Goal: Task Accomplishment & Management: Manage account settings

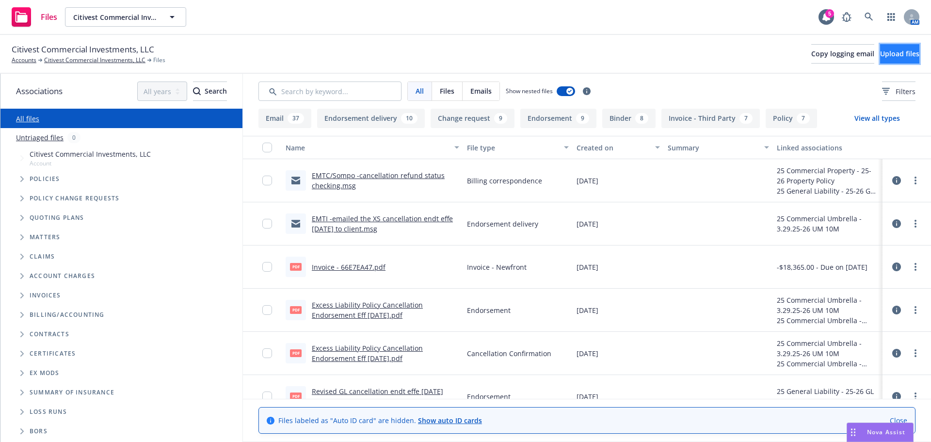
click at [880, 53] on span "Upload files" at bounding box center [899, 53] width 39 height 9
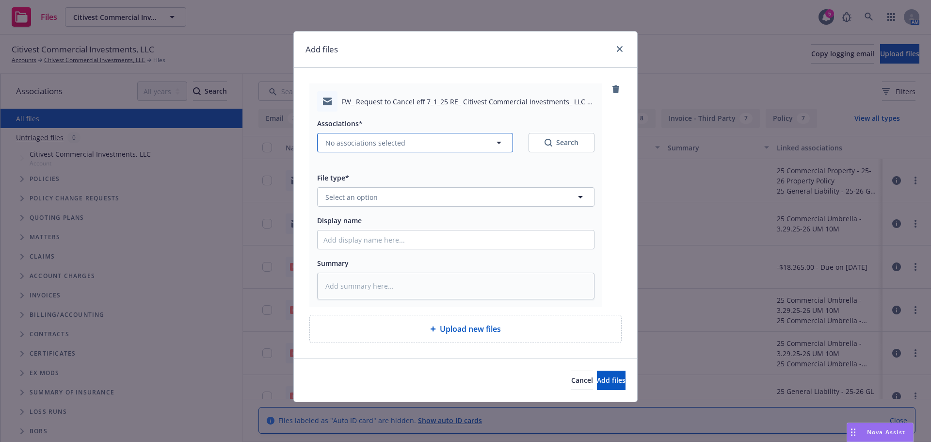
click at [505, 144] on button "No associations selected" at bounding box center [415, 142] width 196 height 19
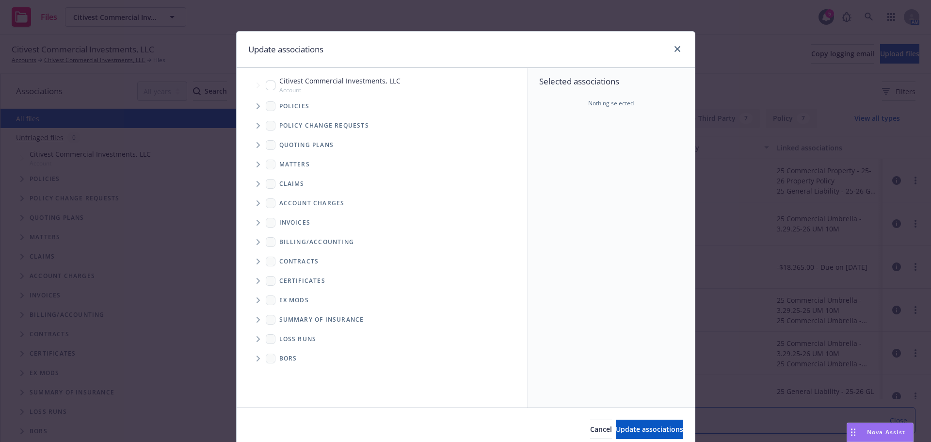
click at [256, 107] on icon "Tree Example" at bounding box center [257, 106] width 3 height 6
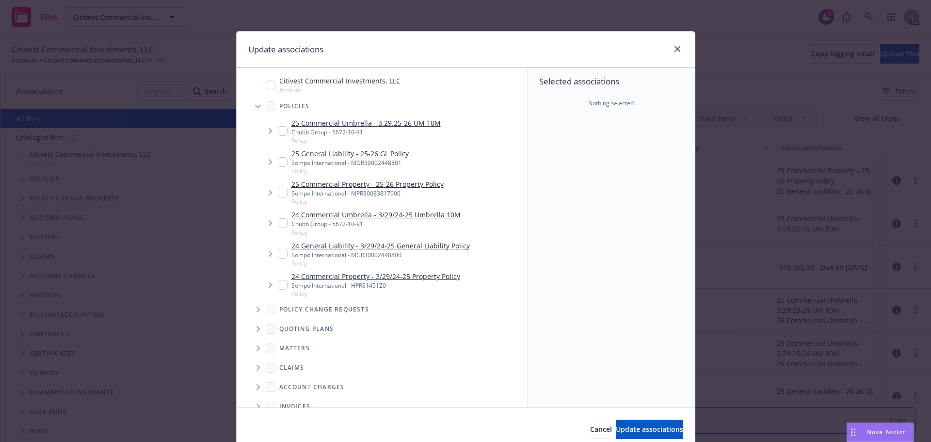
type textarea "x"
click at [283, 160] on div "25 General Liability - 25-26 GL Policy Sompo International - MGR30002448801 Pol…" at bounding box center [343, 161] width 131 height 27
checkbox input "true"
click at [281, 192] on input "Tree Example" at bounding box center [283, 193] width 10 height 10
checkbox input "true"
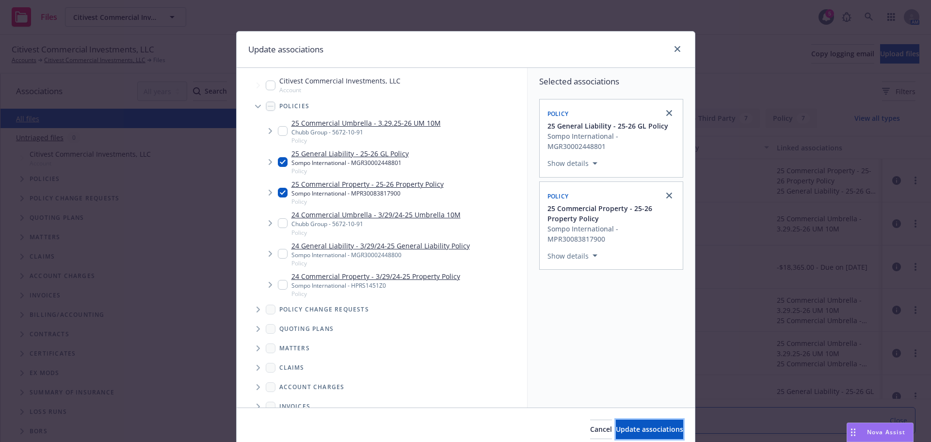
drag, startPoint x: 624, startPoint y: 433, endPoint x: 617, endPoint y: 430, distance: 8.5
click at [623, 433] on span "Update associations" at bounding box center [649, 428] width 67 height 9
type textarea "x"
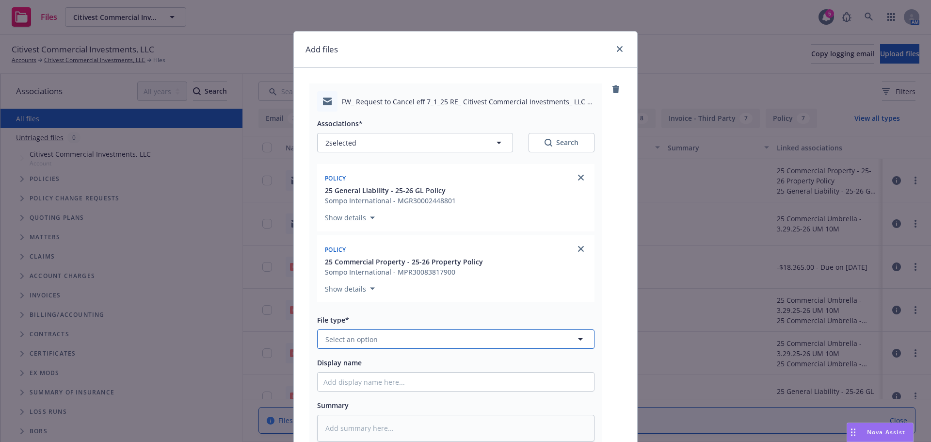
click at [378, 341] on button "Select an option" at bounding box center [455, 338] width 277 height 19
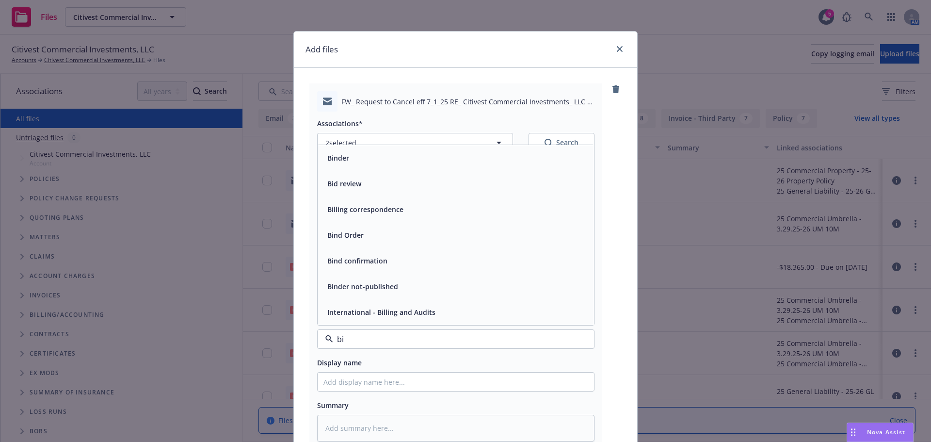
type input "bil"
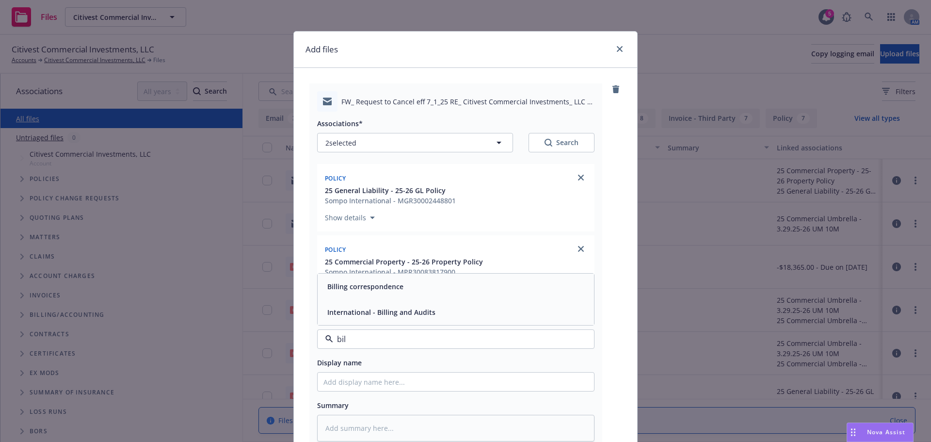
click at [374, 285] on span "Billing correspondence" at bounding box center [365, 286] width 76 height 10
click at [337, 385] on input "Display name" at bounding box center [455, 381] width 276 height 18
type textarea "x"
type input "E"
type textarea "x"
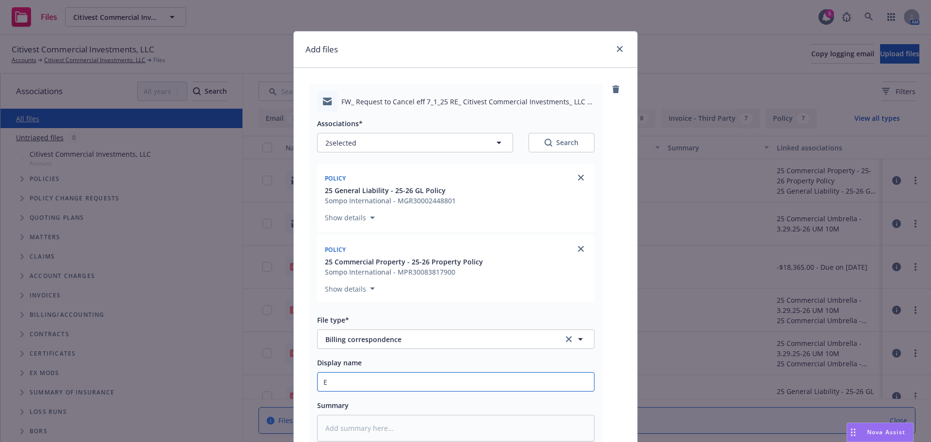
type input "EM"
type textarea "x"
type input "EMF"
type textarea "x"
type input "EMFC"
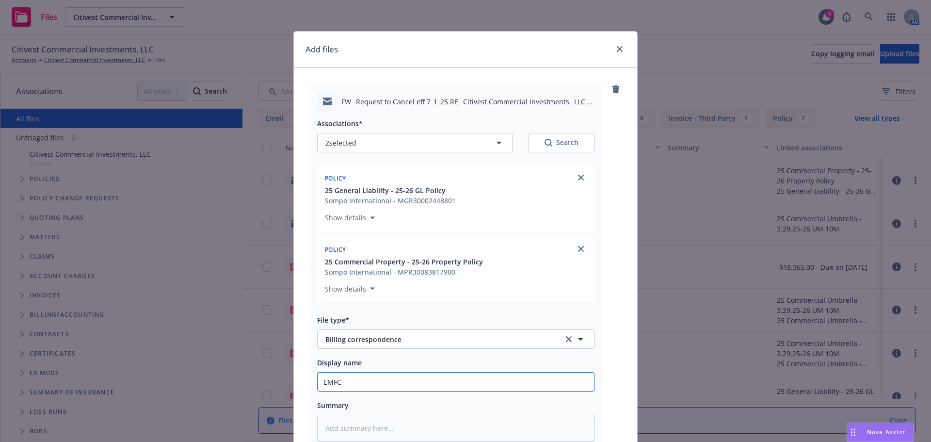
type textarea "x"
type input "EMFC/"
type textarea "x"
type input "EMFC/S"
type textarea "x"
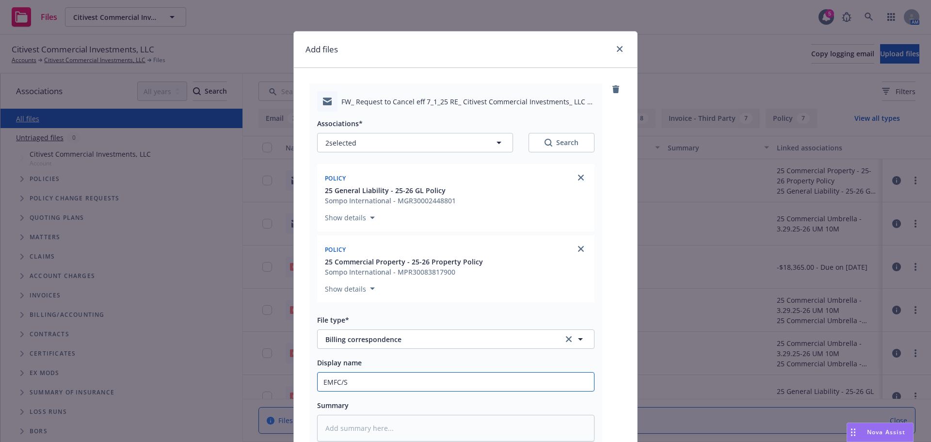
type input "EMFC/So"
type textarea "x"
type input "EMFC/Som"
type textarea "x"
type input "EMFC/Somp"
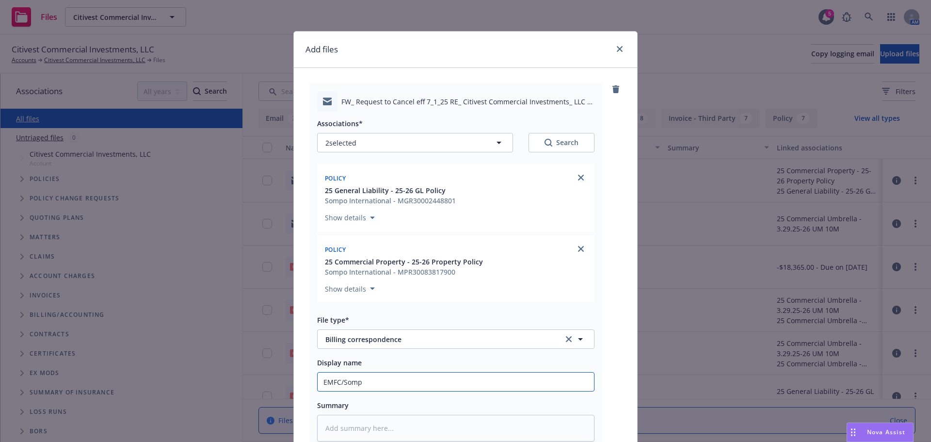
type textarea "x"
type input "EMFC/Sompo"
type textarea "x"
type input "EMFC/Sompo"
type textarea "x"
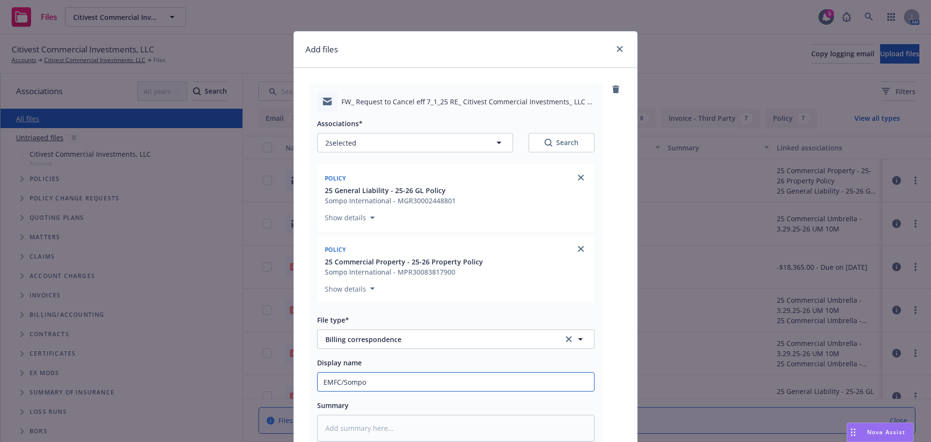
type input "EMFC/Sompo -"
type textarea "x"
type input "EMFC/Sompo -c"
type textarea "x"
type input "EMFC/Sompo -che"
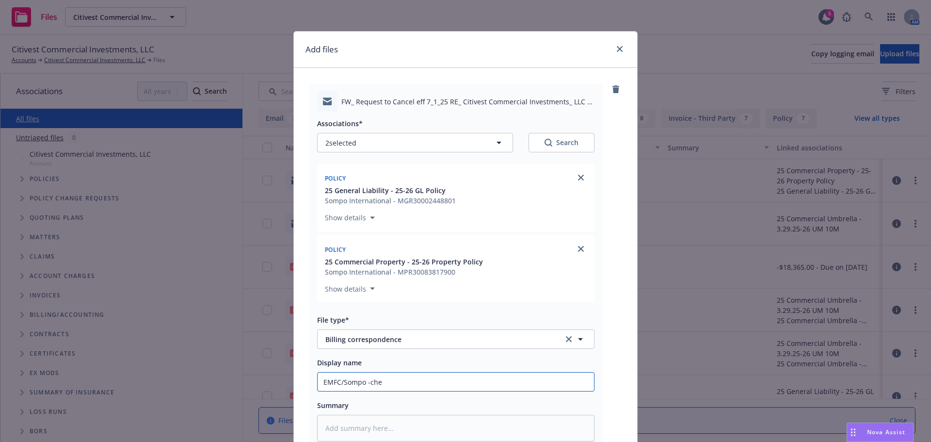
type textarea "x"
type input "EMFC/Sompo -chec"
type textarea "x"
type input "EMFC/Sompo -check"
type textarea "x"
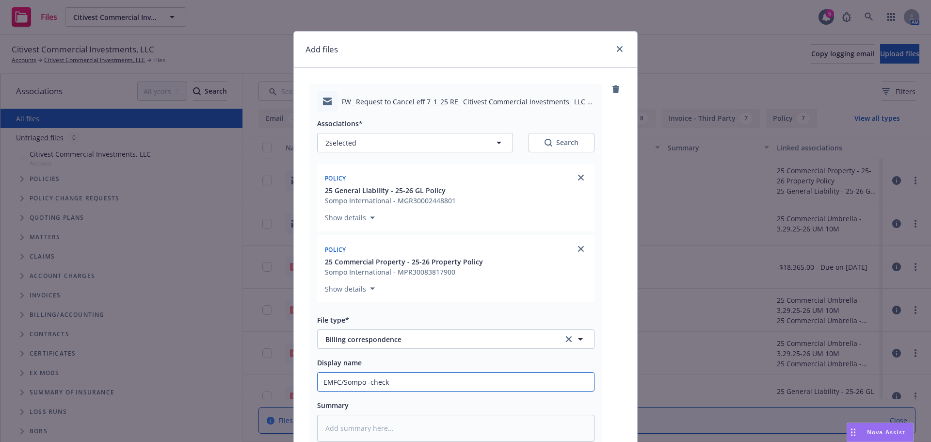
type input "EMFC/Sompo -checki"
type textarea "x"
type input "EMFC/Sompo -checking"
type textarea "x"
type input "EMFC/Sompo -checking w"
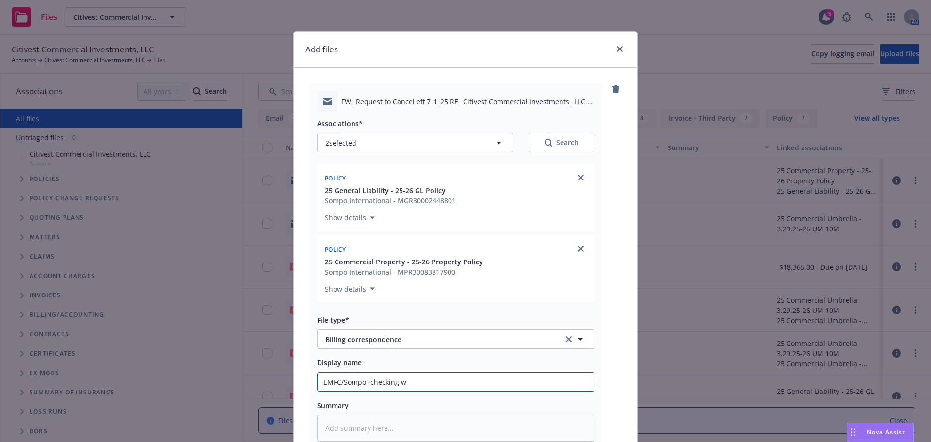
type textarea "x"
type input "EMFC/Sompo -checking wi"
type textarea "x"
type input "EMFC/Sompo -checking wit"
type textarea "x"
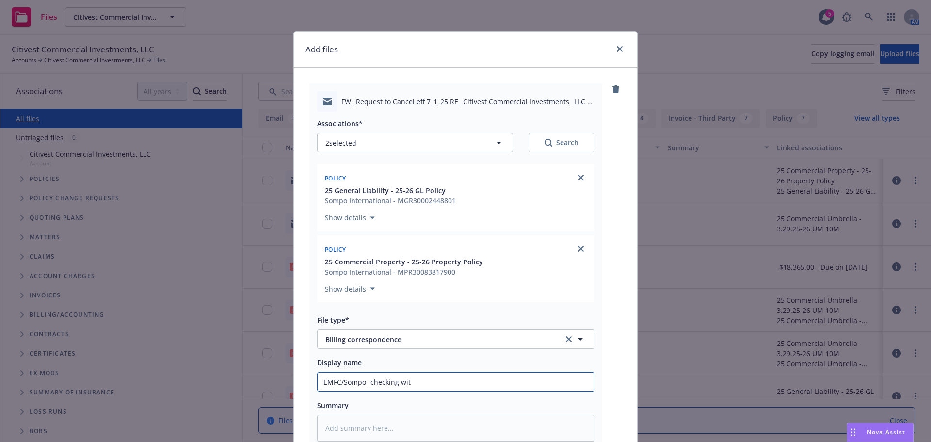
type input "EMFC/Sompo -checking with"
type textarea "x"
type input "EMFC/Sompo -checking with"
type textarea "x"
type input "EMFC/Sompo -checking with c"
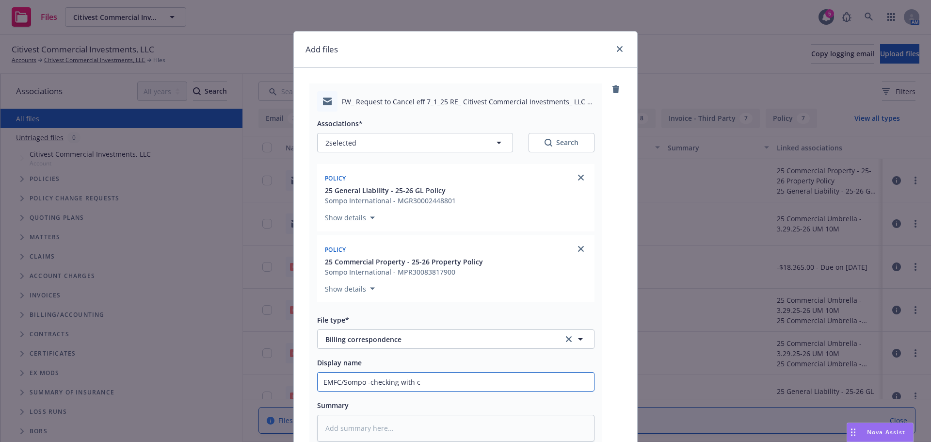
type textarea "x"
type input "EMFC/Sompo -checking with ca"
type textarea "x"
type input "EMFC/Sompo -checking with car"
type textarea "x"
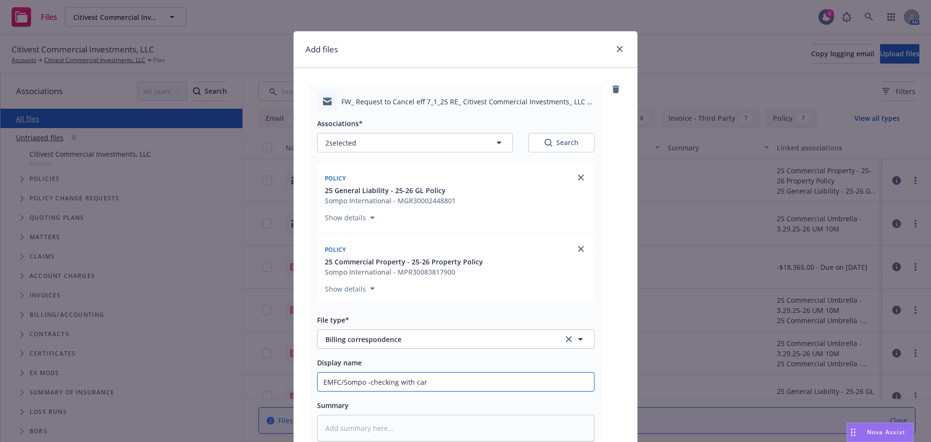
type input "EMFC/Sompo -checking with carr"
type textarea "x"
type input "EMFC/Sompo -checking with carri"
type textarea "x"
type input "EMFC/Sompo -checking with carrie"
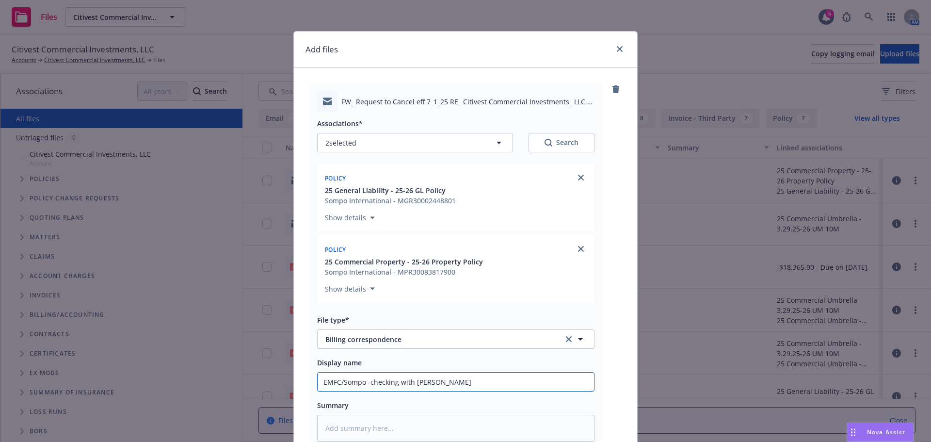
type textarea "x"
type input "EMFC/Sompo -checking with carrier"
type textarea "x"
type input "EMFC/Sompo -checking with carrier"
type textarea "x"
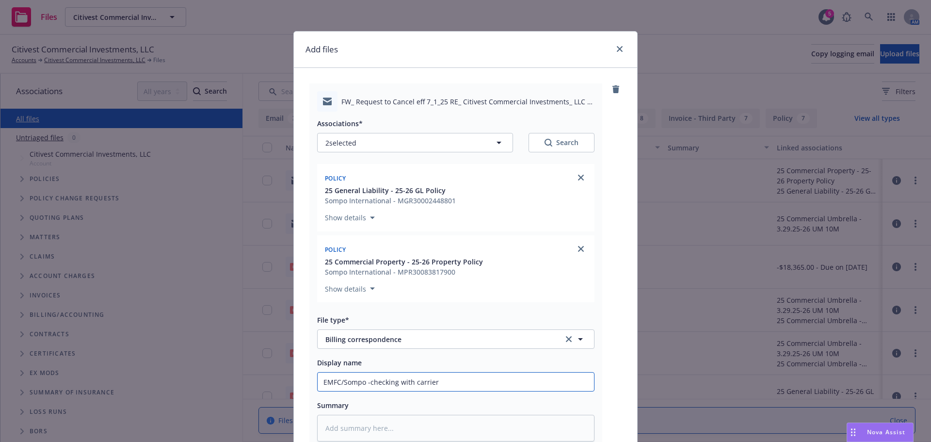
type input "EMFC/Sompo -checking with carrier a"
type textarea "x"
type input "EMFC/Sompo -checking with carrier ac"
type textarea "x"
type input "EMFC/Sompo -checking with carrier acc"
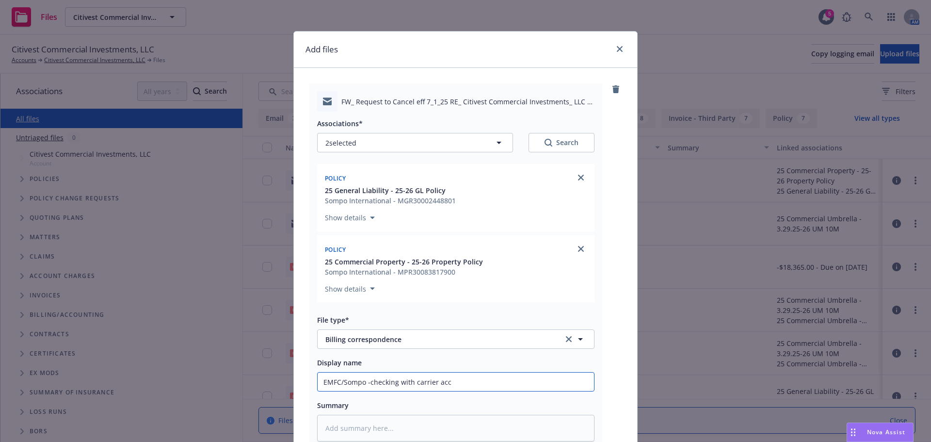
type textarea "x"
type input "EMFC/Sompo -checking with carrier acco"
type textarea "x"
type input "EMFC/Sompo -checking with carrier accou"
type textarea "x"
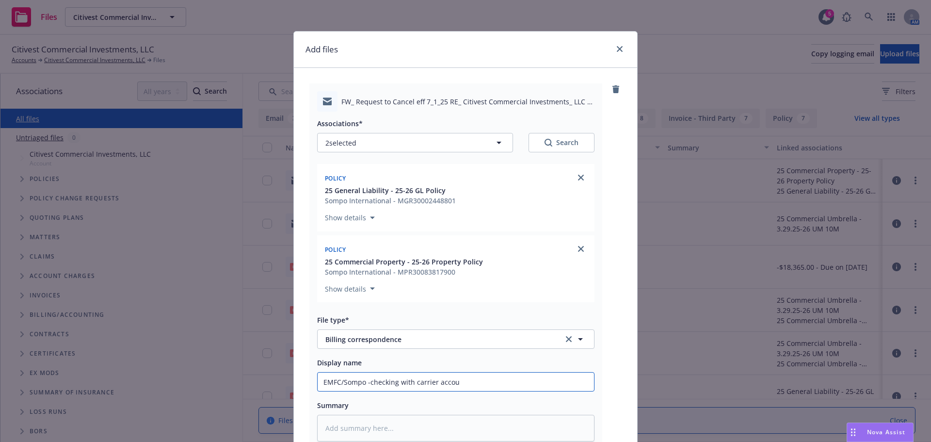
type input "EMFC/Sompo -checking with carrier accout"
type textarea "x"
type input "EMFC/Sompo -checking with carrier accoutn"
type textarea "x"
type input "EMFC/Sompo -checking with carrier accoutnin"
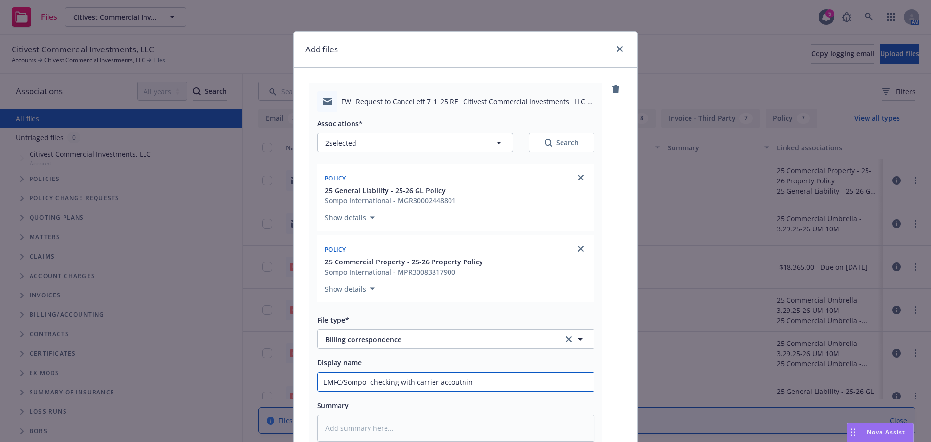
type textarea "x"
type input "EMFC/Sompo -checking with carrier accoutning"
type textarea "x"
type input "EMFC/Sompo -checking with carrier accoutning"
type textarea "x"
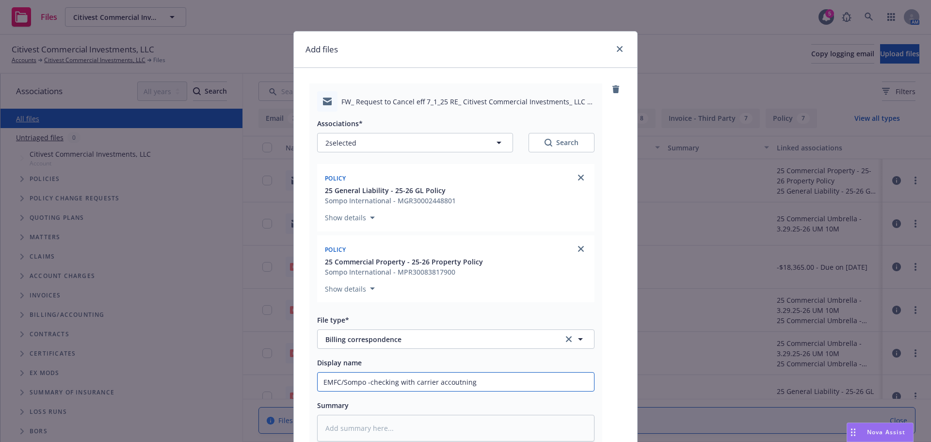
type input "EMFC/Sompo -checking with carrier accoutning"
type textarea "x"
type input "EMFC/Sompo -checking with carrier accoutnin"
type textarea "x"
type input "EMFC/Sompo -checking with carrier accoutni"
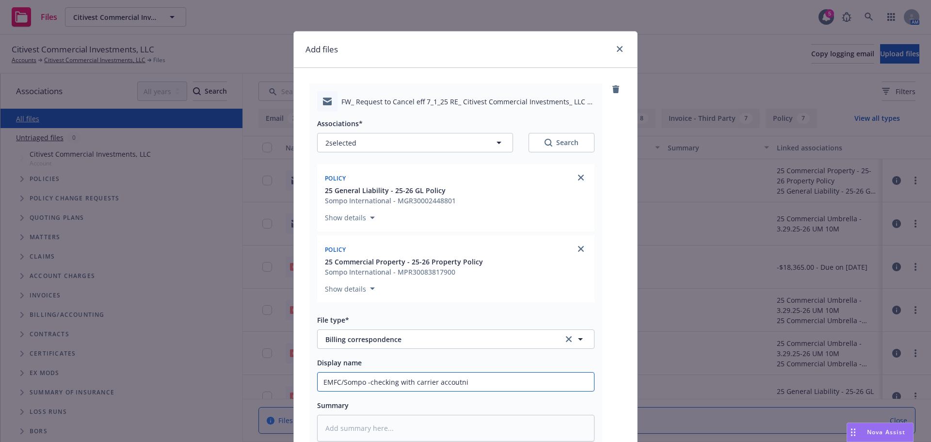
type textarea "x"
type input "EMFC/Sompo -checking with carrier accoutn"
type textarea "x"
type input "EMFC/Sompo -checking with carrier accout"
type textarea "x"
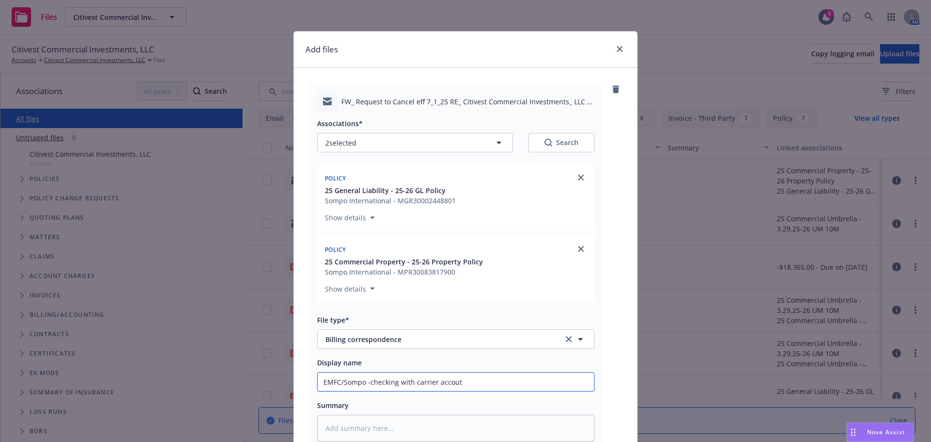
type input "EMFC/Sompo -checking with carrier accou"
type textarea "x"
type input "EMFC/Sompo -checking with carrier acco"
type textarea "x"
type input "EMFC/Sompo -checking with carrier acc"
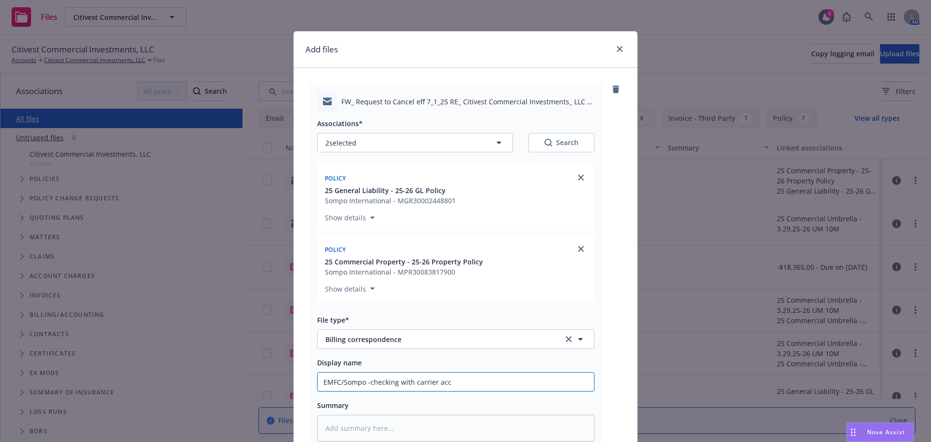
type textarea "x"
type input "EMFC/Sompo -checking with carrier acct"
type textarea "x"
type input "EMFC/Sompo -checking with carrier acct"
type textarea "x"
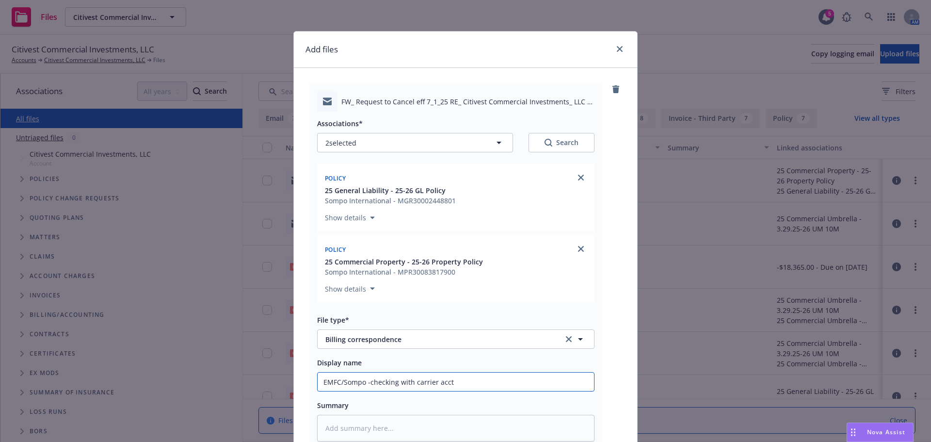
type input "EMFC/Sompo -checking with carrier acct g"
type textarea "x"
type input "EMFC/Sompo -checking with carrier acct"
type textarea "x"
type input "EMFC/Sompo -checking with carrier acct"
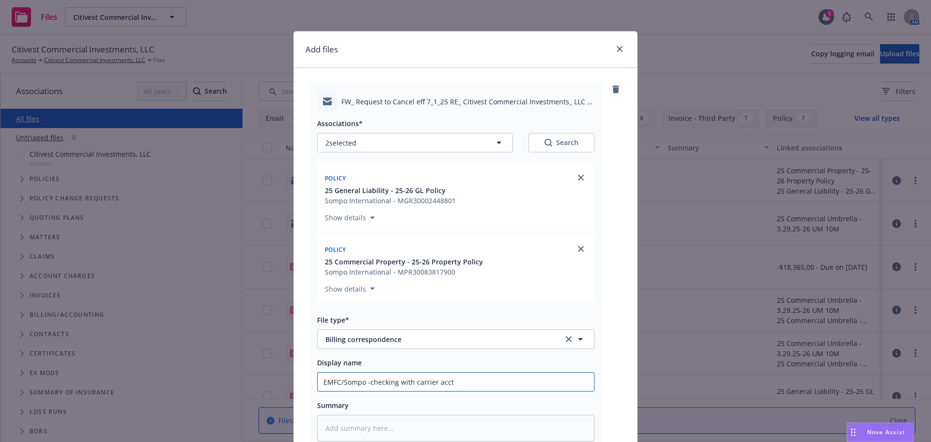
type textarea "x"
type input "EMFC/Sompo -checking with carrier acctg"
type textarea "x"
type input "EMFC/Sompo -checking with carrier acctg"
type textarea "x"
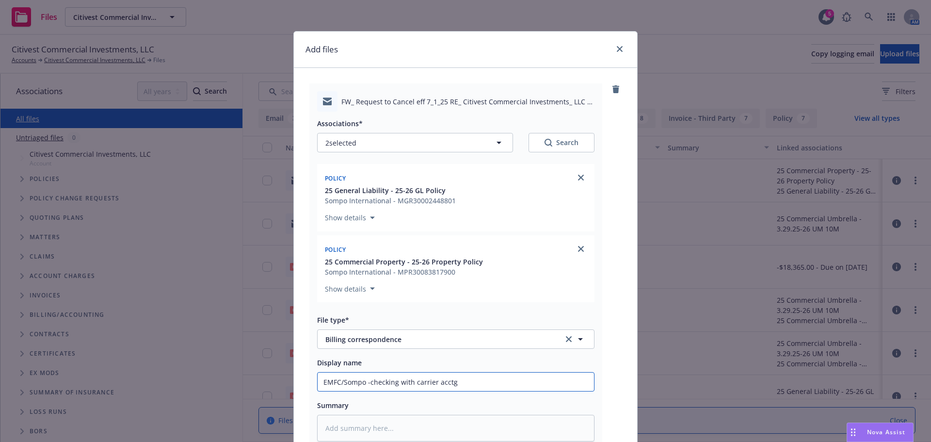
type input "EMFC/Sompo -checking with carrier acctg f"
type textarea "x"
type input "EMFC/Sompo -checking with carrier acctg fo"
type textarea "x"
type input "EMFC/Sompo -checking with carrier acctg for"
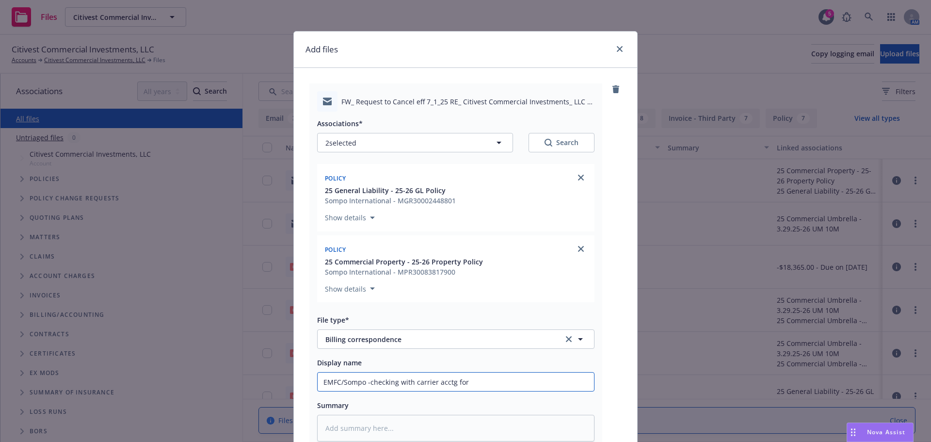
type textarea "x"
type input "EMFC/Sompo -checking with carrier acctg for"
type textarea "x"
type input "EMFC/Sompo -checking with carrier acctg for r"
type textarea "x"
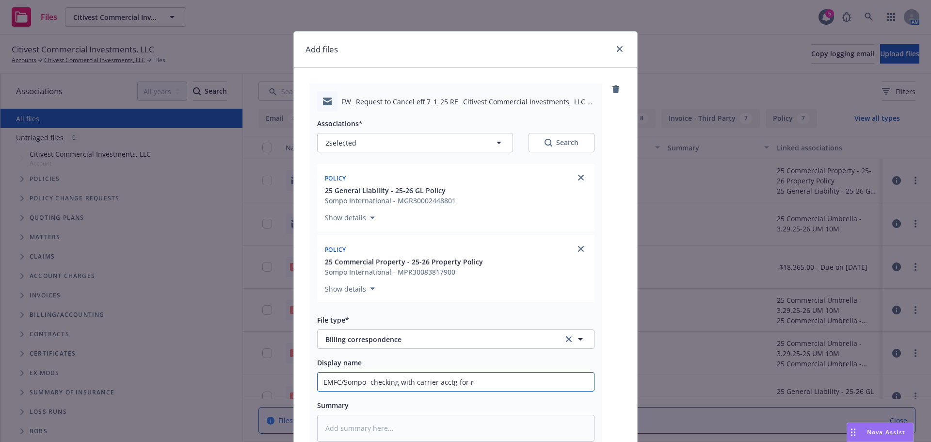
type input "EMFC/Sompo -checking with carrier acctg for re"
type textarea "x"
type input "EMFC/Sompo -checking with carrier acctg for ref"
type textarea "x"
type input "EMFC/Sompo -checking with carrier acctg for refu"
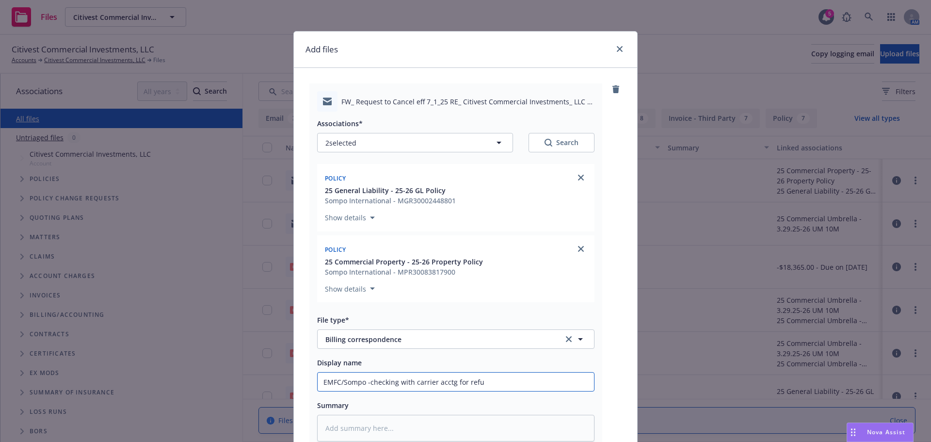
type textarea "x"
type input "EMFC/Sompo -checking with carrier acctg for refun"
type textarea "x"
type input "EMFC/Sompo -checking with carrier acctg for refund"
type textarea "x"
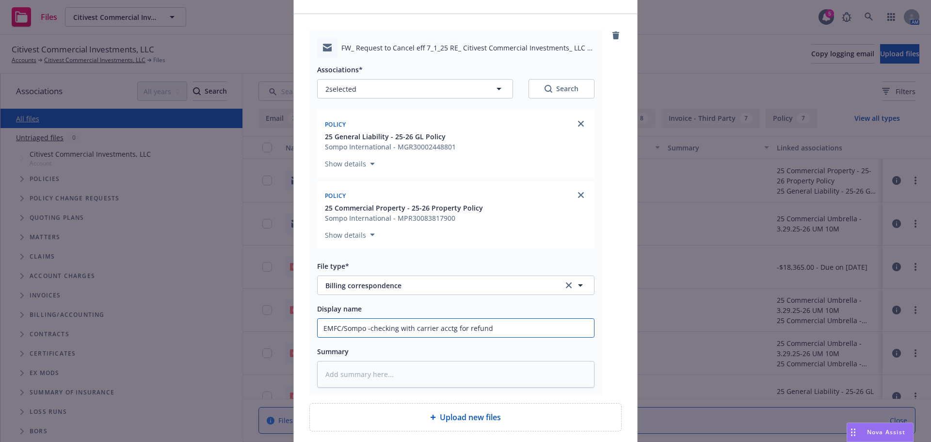
scroll to position [97, 0]
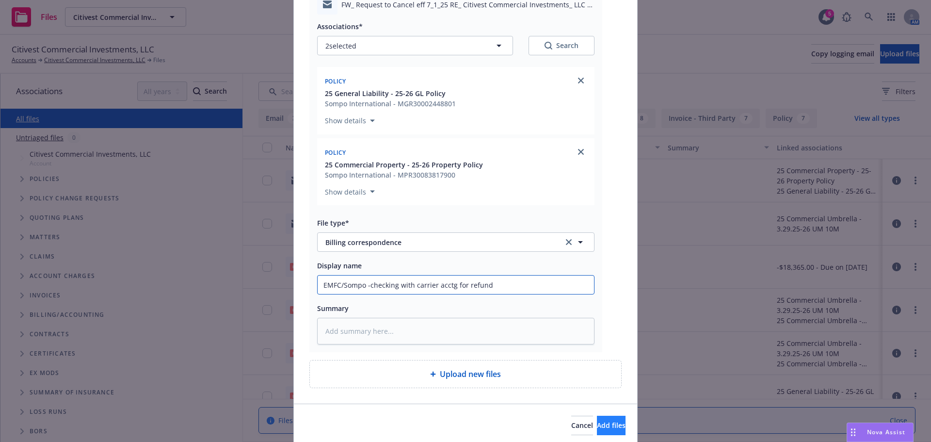
type input "EMFC/Sompo -checking with carrier acctg for refund"
click at [597, 425] on span "Add files" at bounding box center [611, 424] width 29 height 9
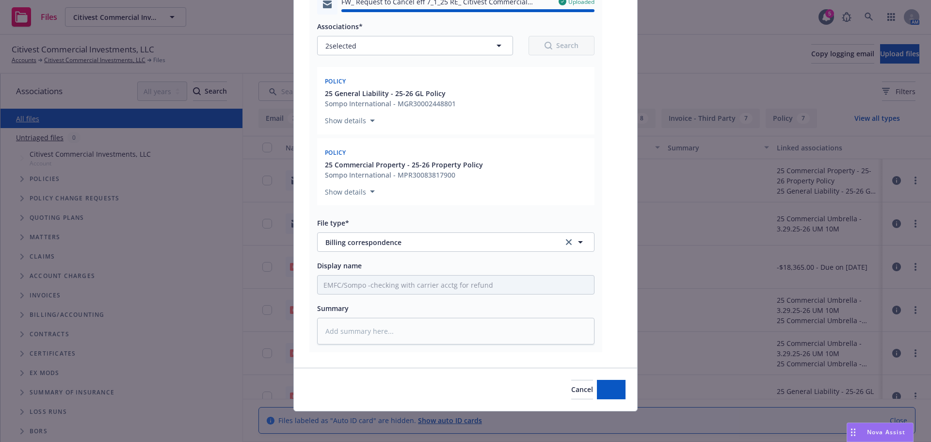
type textarea "x"
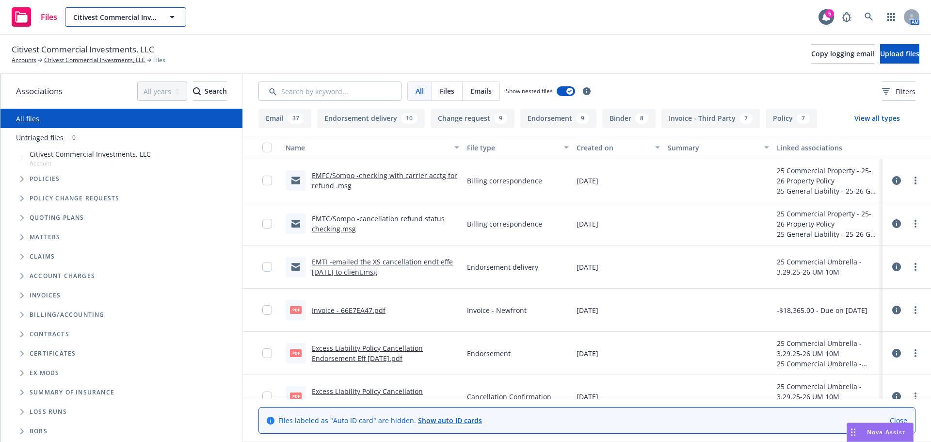
click at [109, 23] on button "Citivest Commercial Investments, LLC" at bounding box center [125, 16] width 121 height 19
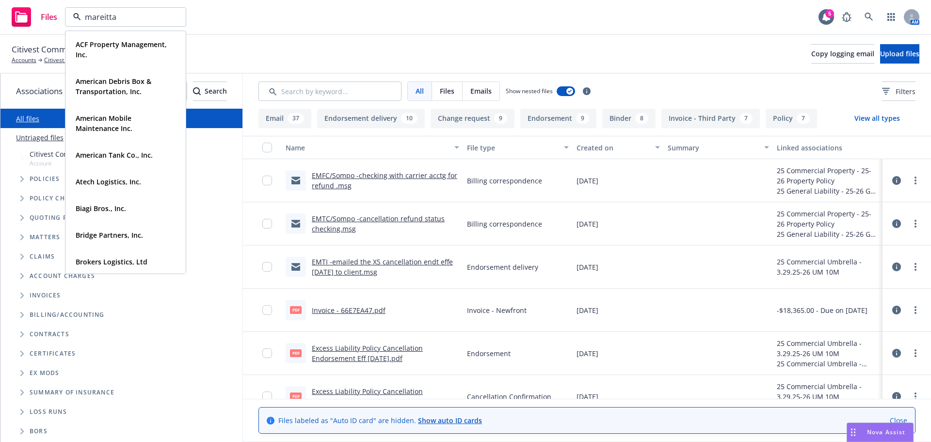
type input "mareitta"
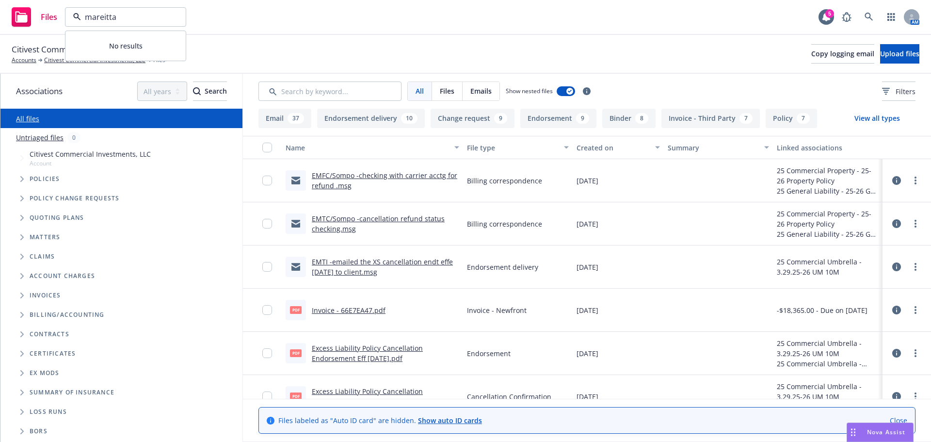
click at [107, 17] on input "mareitta" at bounding box center [123, 17] width 85 height 12
type input "marie"
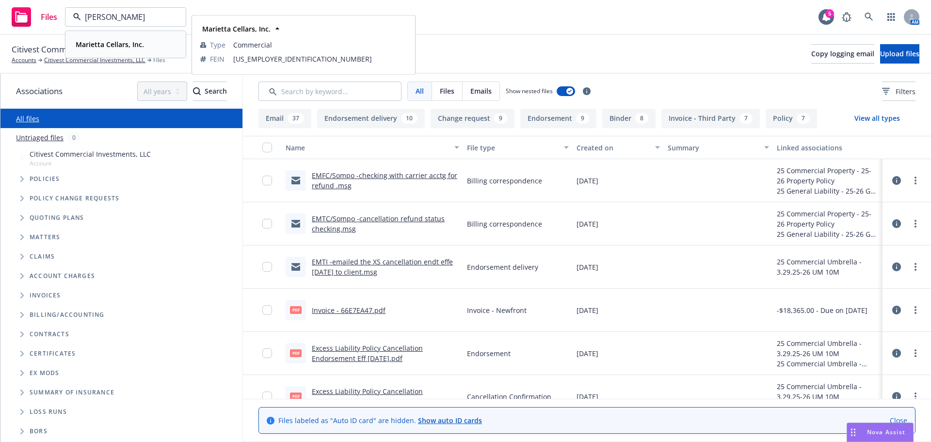
click at [113, 43] on strong "Marietta Cellars, Inc." at bounding box center [110, 44] width 68 height 9
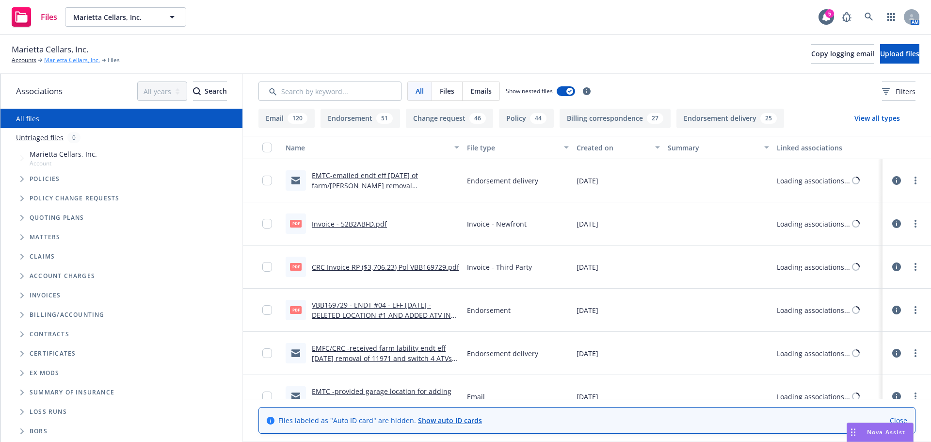
click at [70, 60] on link "Marietta Cellars, Inc." at bounding box center [72, 60] width 56 height 9
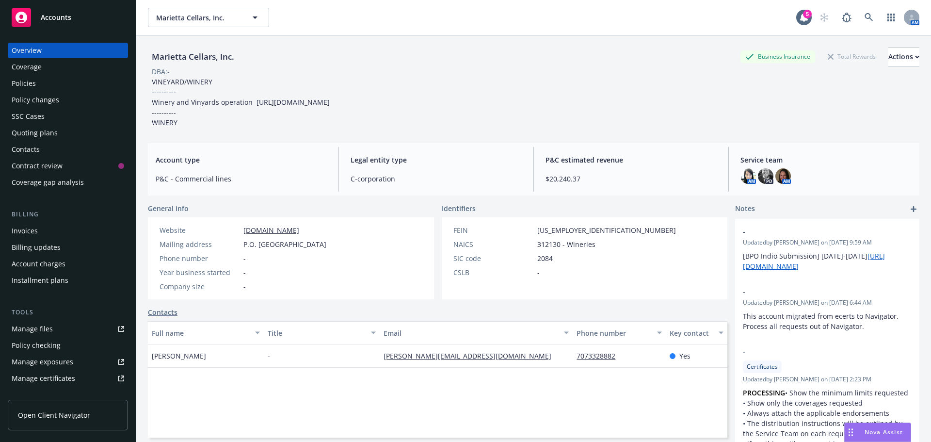
click at [25, 84] on div "Policies" at bounding box center [24, 84] width 24 height 16
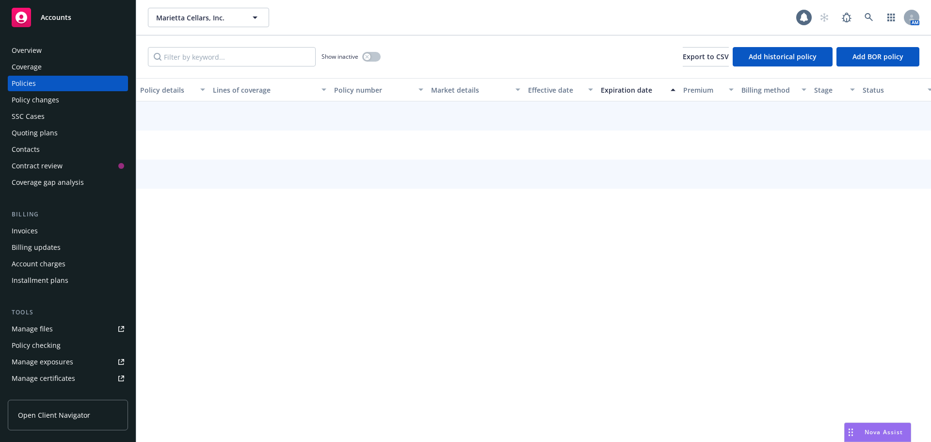
click at [30, 98] on div "Policy changes" at bounding box center [36, 100] width 48 height 16
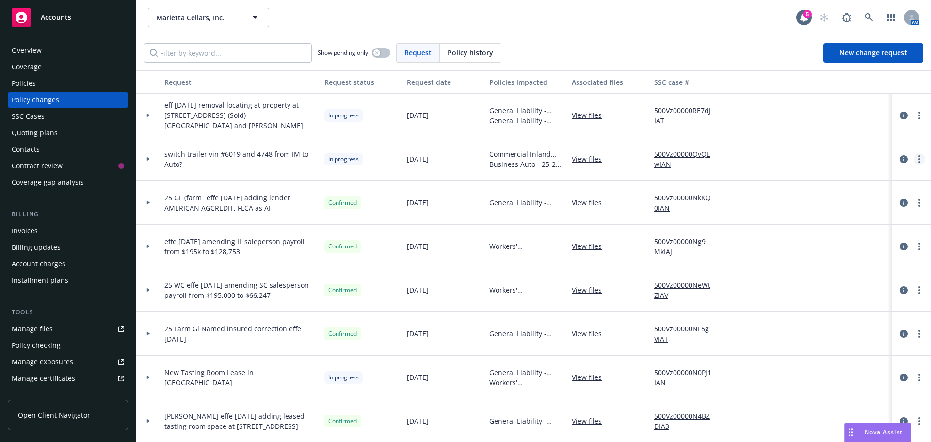
click at [918, 160] on icon "more" at bounding box center [919, 159] width 2 height 8
click at [804, 241] on link "Resume workflow" at bounding box center [834, 236] width 166 height 19
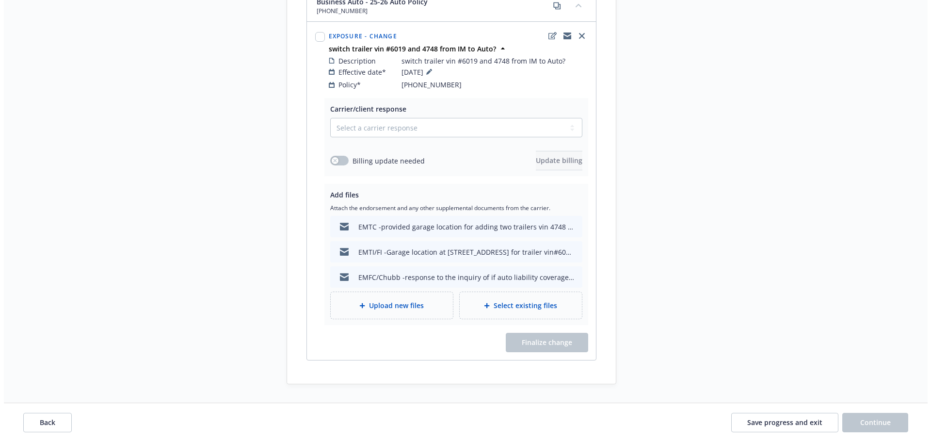
scroll to position [481, 0]
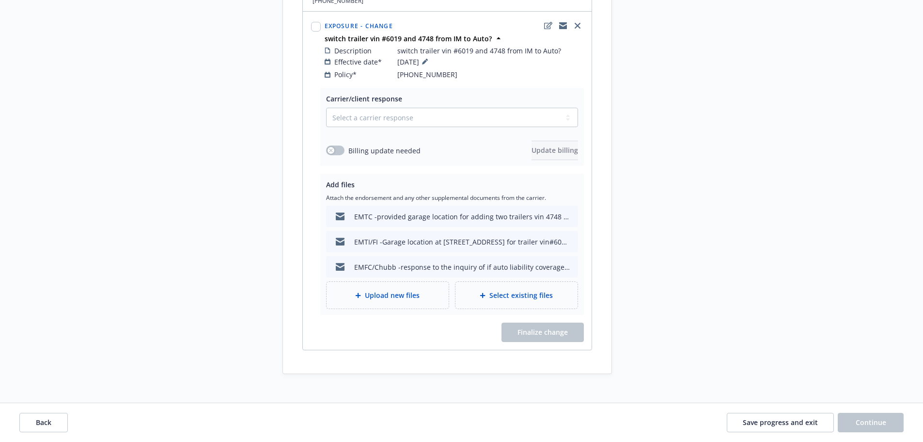
click at [392, 290] on span "Upload new files" at bounding box center [392, 295] width 55 height 10
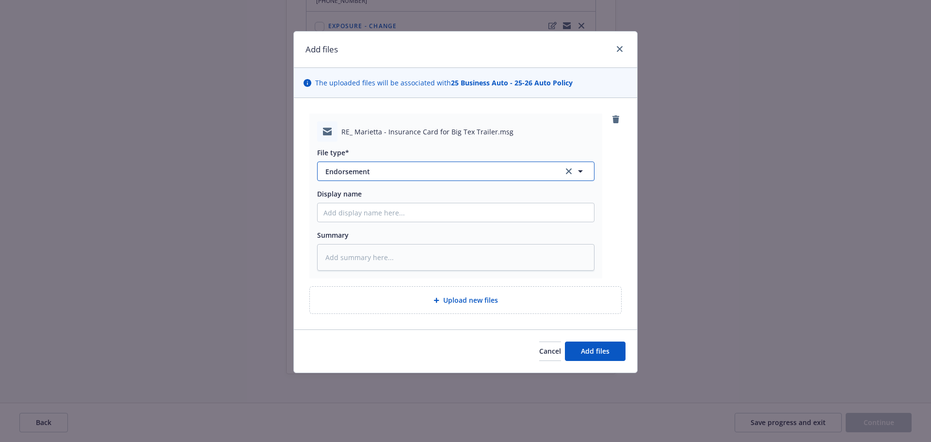
click at [361, 175] on span "Endorsement" at bounding box center [437, 171] width 224 height 10
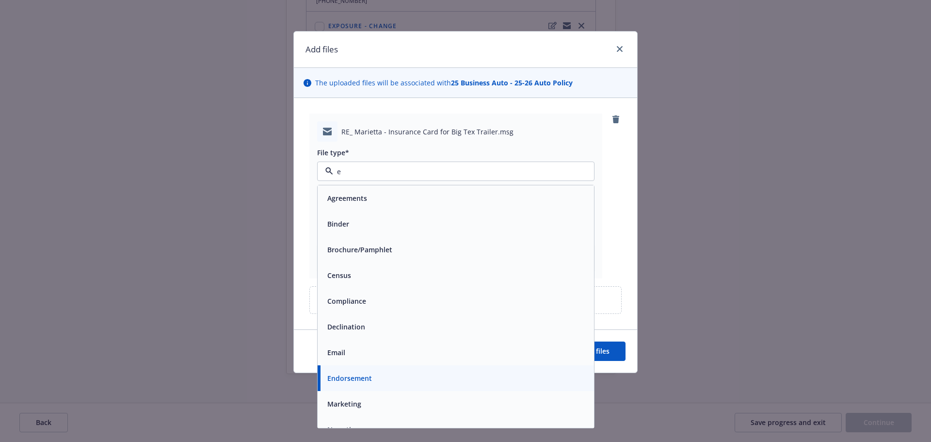
type input "em"
click at [349, 225] on div "Email" at bounding box center [455, 224] width 265 height 14
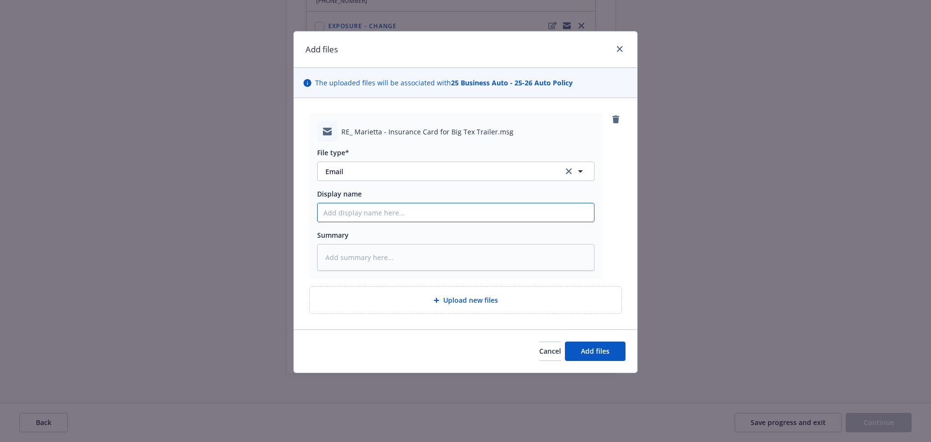
click at [336, 215] on input "Display name" at bounding box center [455, 212] width 276 height 18
type textarea "x"
type input "E"
type textarea "x"
type input "EN"
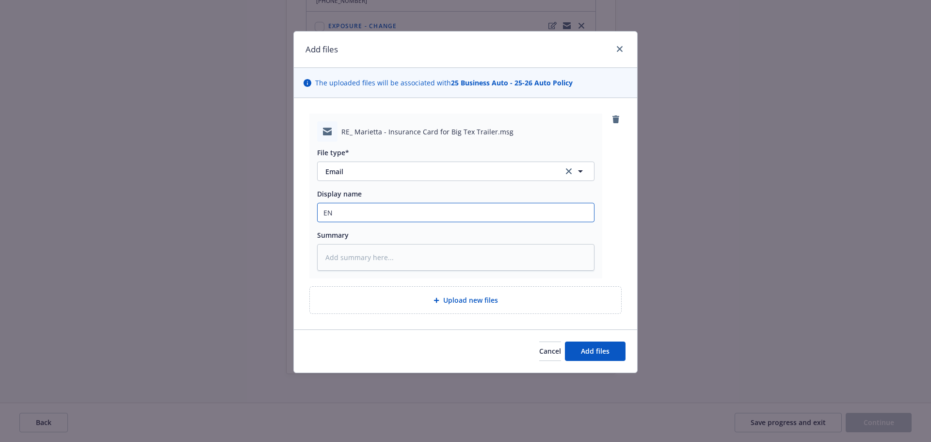
type textarea "x"
type input "ENT"
type textarea "x"
type input "ENTU"
type textarea "x"
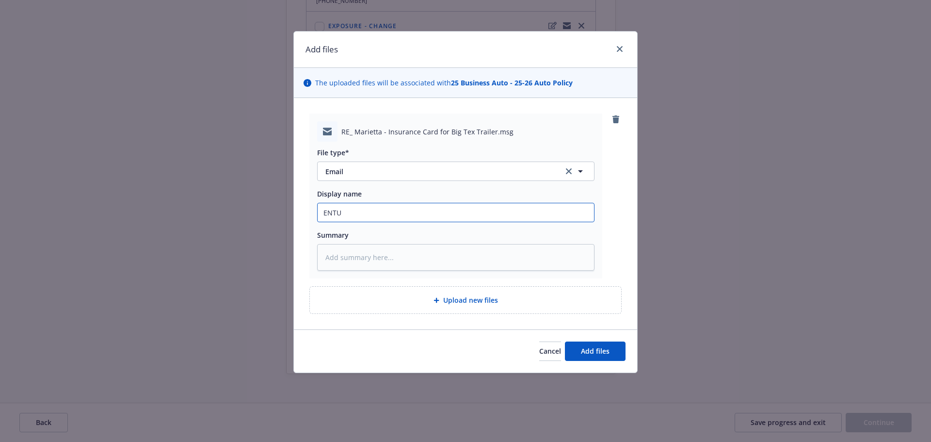
type input "ENTU"
type textarea "x"
type input "ENTU"
type textarea "x"
type input "ENT"
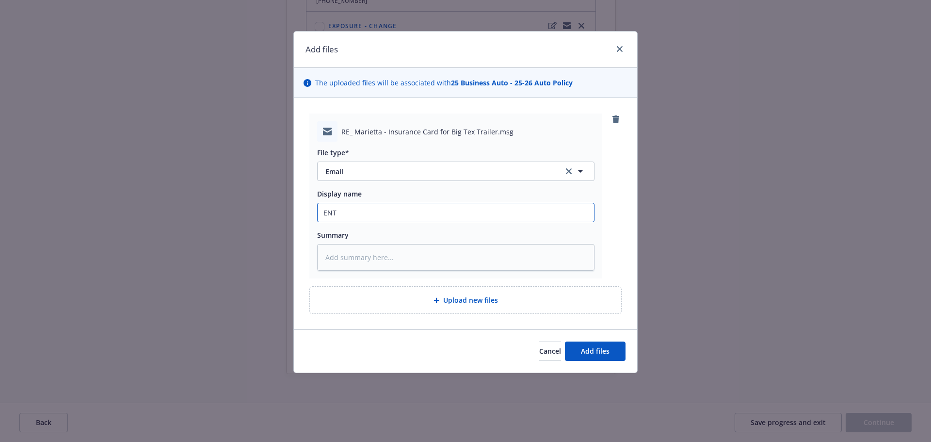
type textarea "x"
type input "ENTI"
type textarea "x"
type input "ENTI"
type textarea "x"
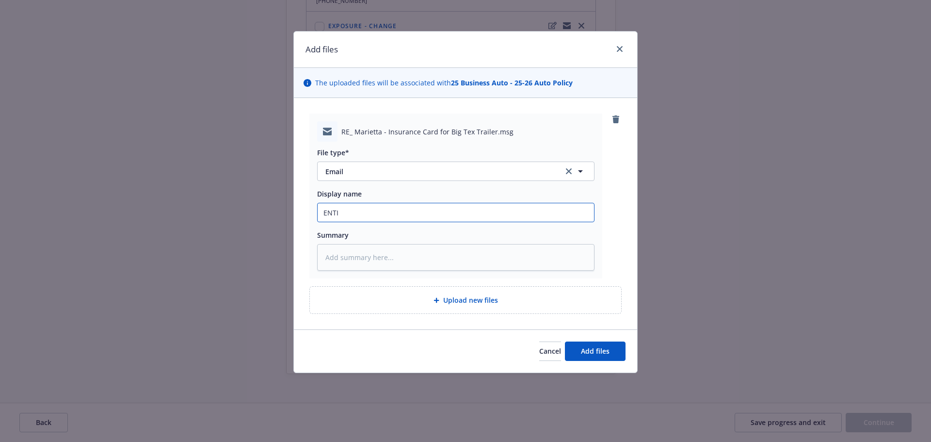
type input "ENTI -"
type textarea "x"
type input "ENTI -A"
type textarea "x"
type input "ENTI -Ap"
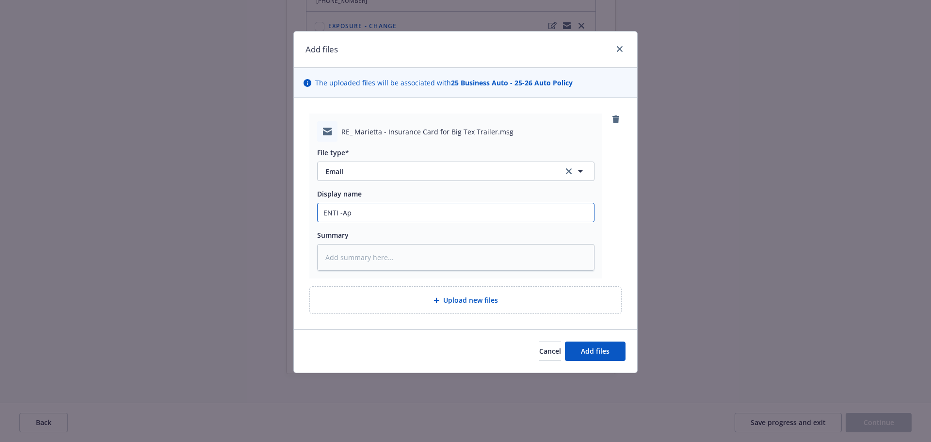
type textarea "x"
type input "ENTI -A"
type textarea "x"
type input "ENTI -"
type textarea "x"
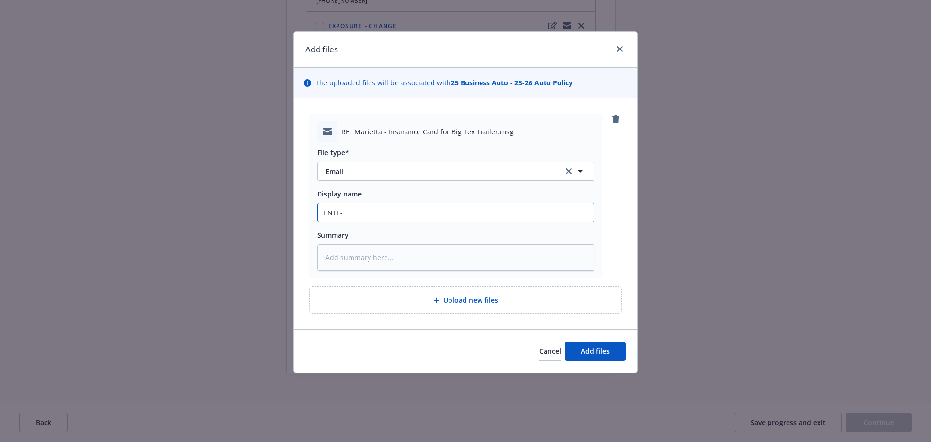
type input "ENTI -a"
type textarea "x"
type input "ENTI -au"
type textarea "x"
type input "ENTI -aut"
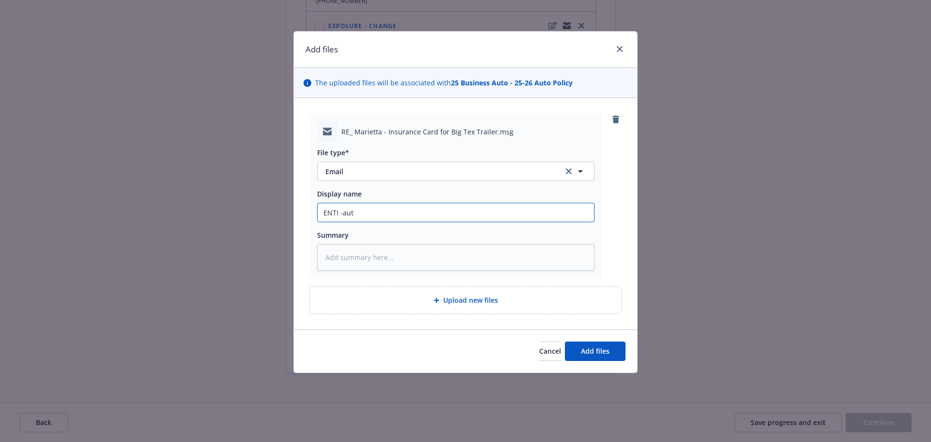
type textarea "x"
type input "ENTI -auto"
type textarea "x"
type input "ENTI -auto"
type textarea "x"
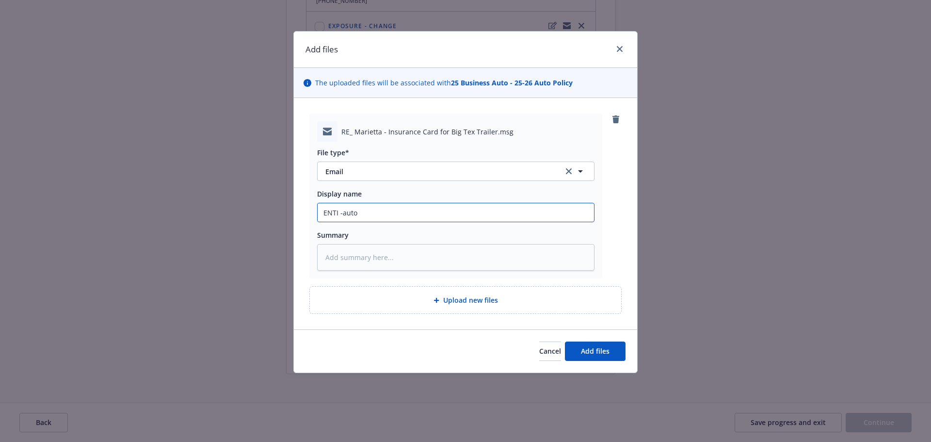
type input "ENTI -auto"
type textarea "x"
type input "ENTI -aut"
type textarea "x"
type input "ENTI -au"
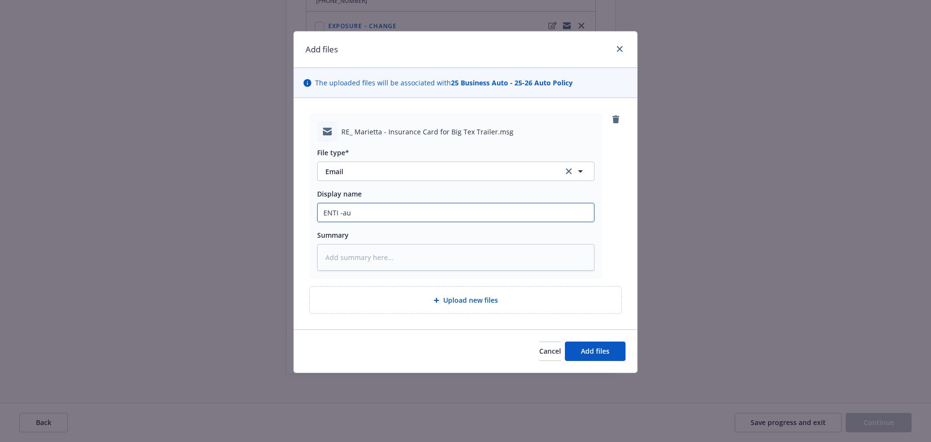
type textarea "x"
type input "ENTI -a"
type textarea "x"
type input "ENTI -"
type textarea "x"
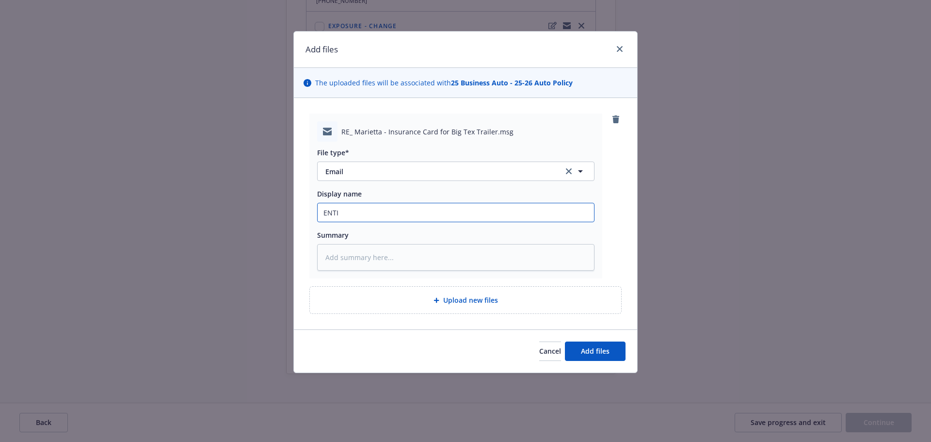
type input "ENTI"
type textarea "x"
type input "ENT"
type textarea "x"
type input "EN"
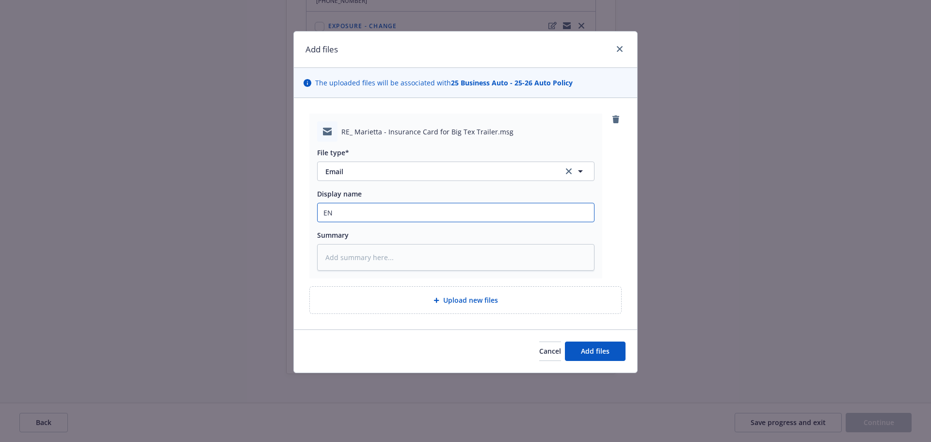
type textarea "x"
type input "E"
type textarea "x"
type input "EM"
type textarea "x"
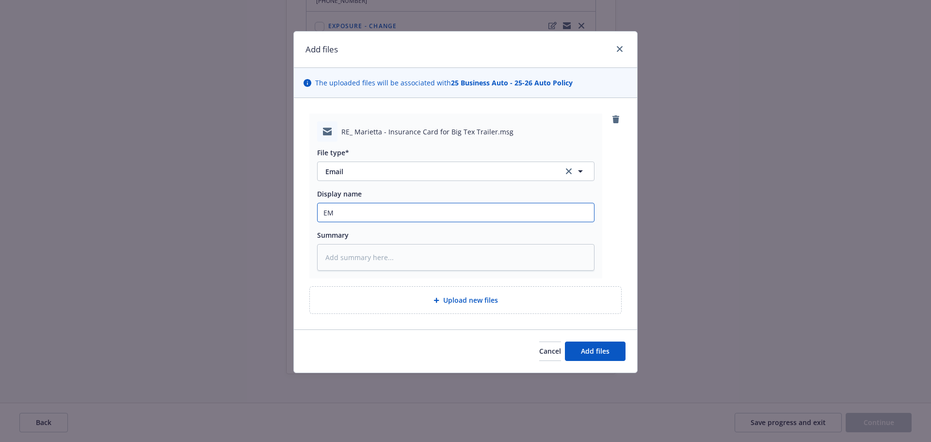
type input "EMT"
type textarea "x"
type input "EMTI"
type textarea "x"
type input "EMTI"
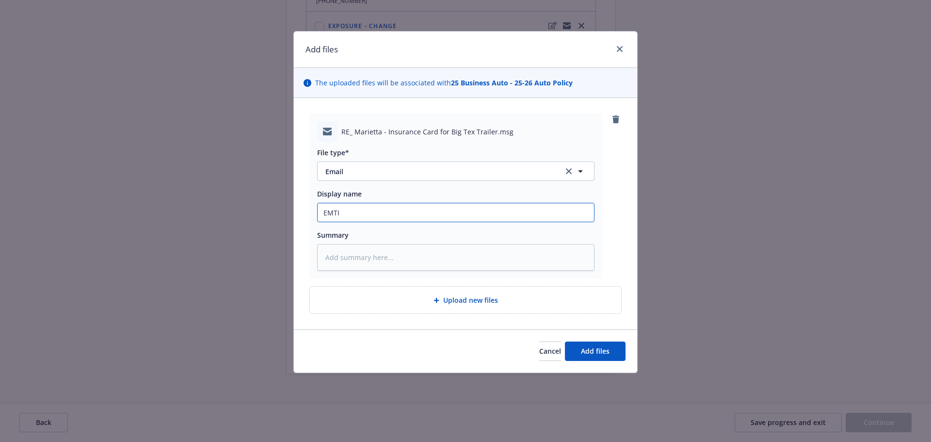
type textarea "x"
type input "EMTI"
type textarea "x"
type input "EMTI-"
type textarea "x"
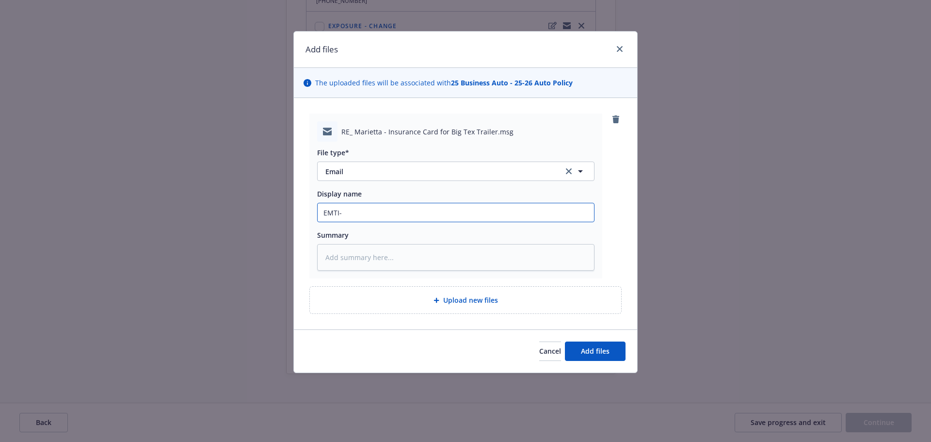
type input "EMTI-A"
type textarea "x"
type input "EMTI-Au"
type textarea "x"
type input "EMTI-Aut"
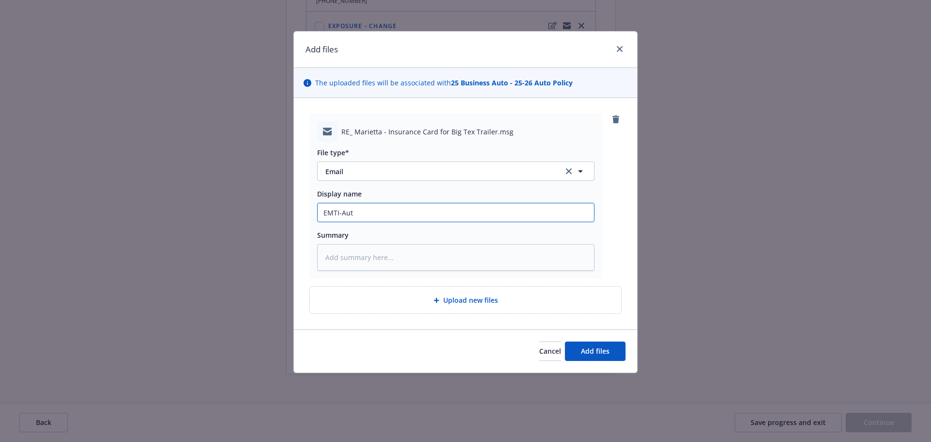
type textarea "x"
type input "EMTI-Auto"
type textarea "x"
type input "EMTI-Auto"
type textarea "x"
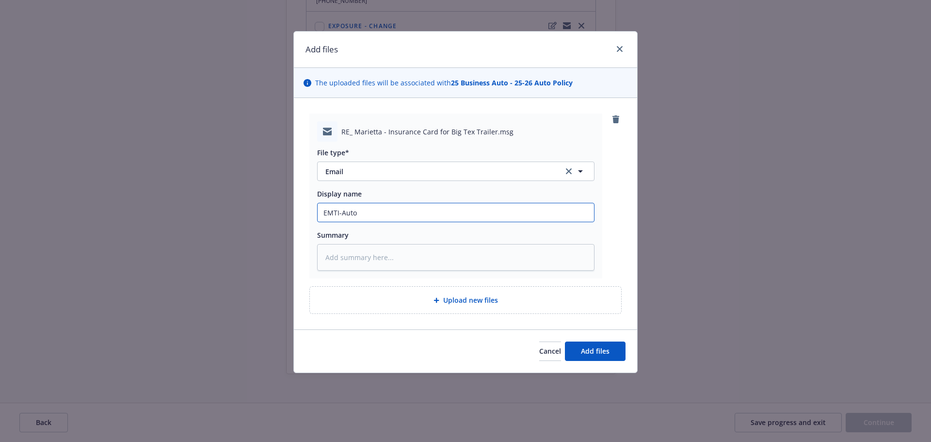
type input "EMTI-Auto A"
type textarea "x"
type input "EMTI-Auto AP"
type textarea "x"
type input "EMTI-Auto AP"
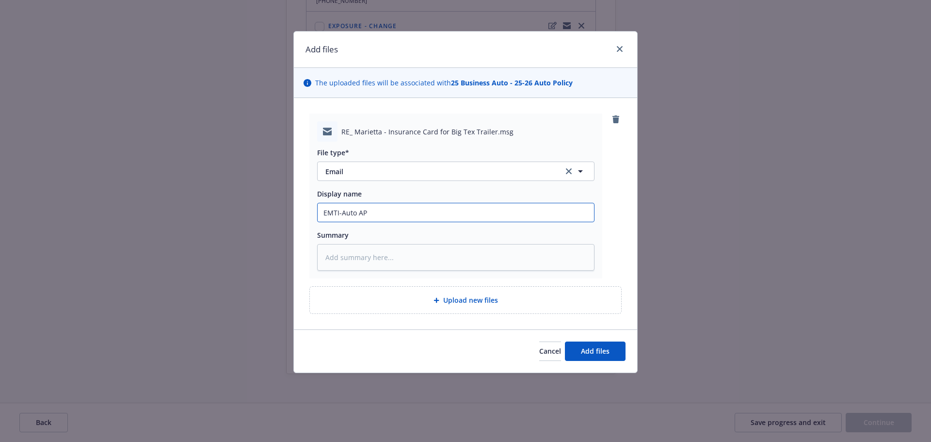
type textarea "x"
type input "EMTI-Auto AP q"
type textarea "x"
type input "EMTI-Auto AP qu"
type textarea "x"
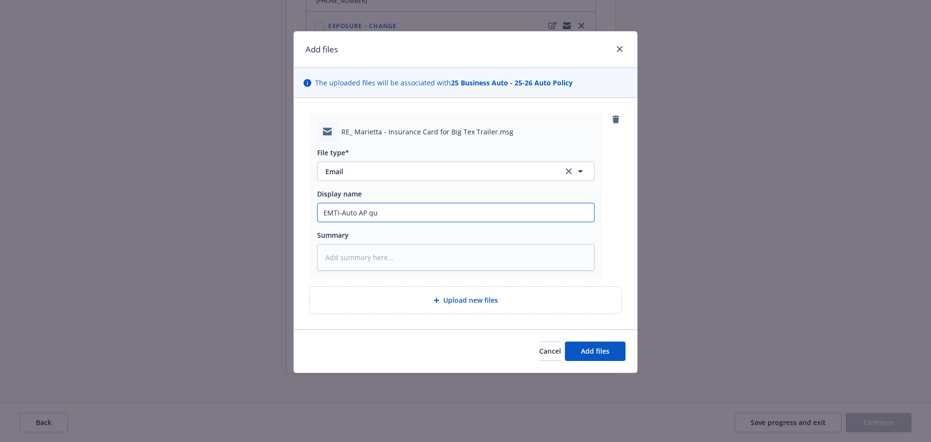
type input "EMTI-Auto AP qut"
type textarea "x"
type input "EMTI-Auto AP quto"
type textarea "x"
type input "EMTI-Auto AP qutoe"
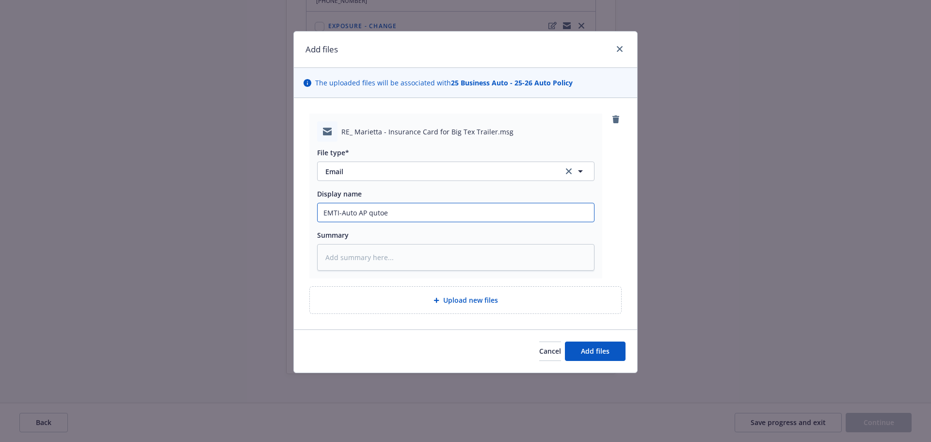
type textarea "x"
type input "EMTI-Auto AP qutoe"
type textarea "x"
type input "EMTI-Auto AP qutoe t"
type textarea "x"
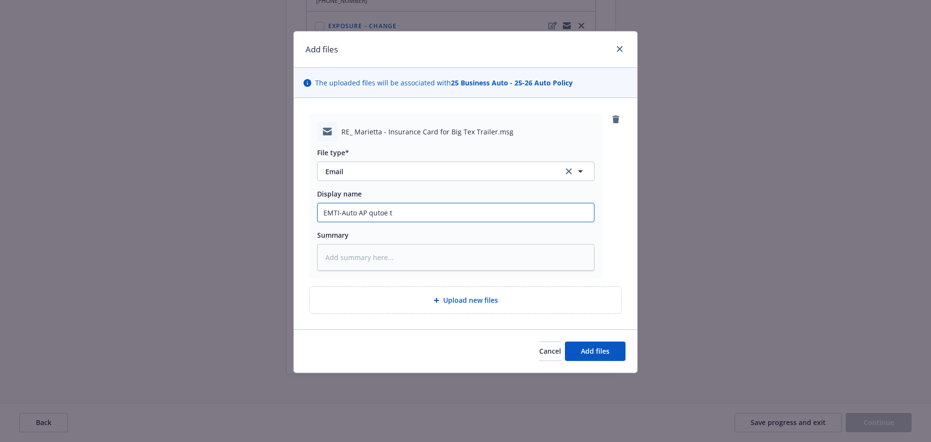
type input "EMTI-Auto AP qutoe to"
type textarea "x"
type input "EMTI-Auto AP qutoe to"
type textarea "x"
type input "EMTI-Auto AP qutoe to l"
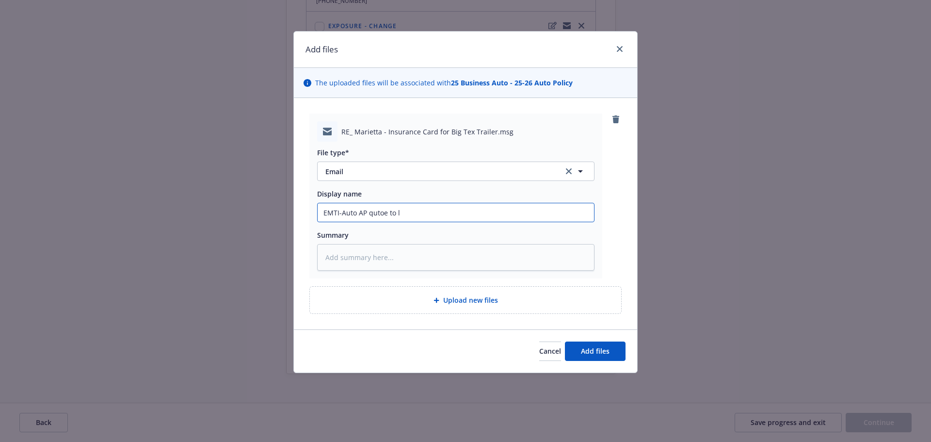
type textarea "x"
type input "EMTI-Auto AP qutoe to li"
type textarea "x"
type input "EMTI-Auto AP qutoe to lie"
type textarea "x"
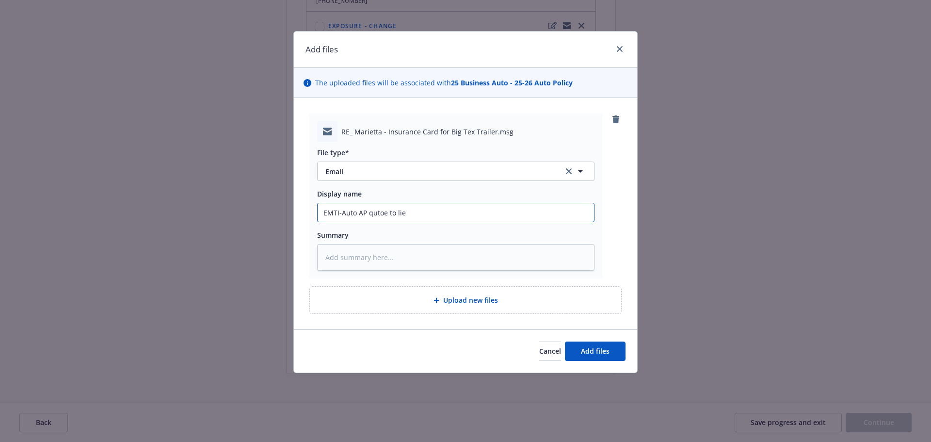
type input "EMTI-Auto AP qutoe to lien"
type textarea "x"
type input "EMTI-Auto AP qutoe to lient"
type textarea "x"
type input "EMTI-Auto AP qutoe to lient"
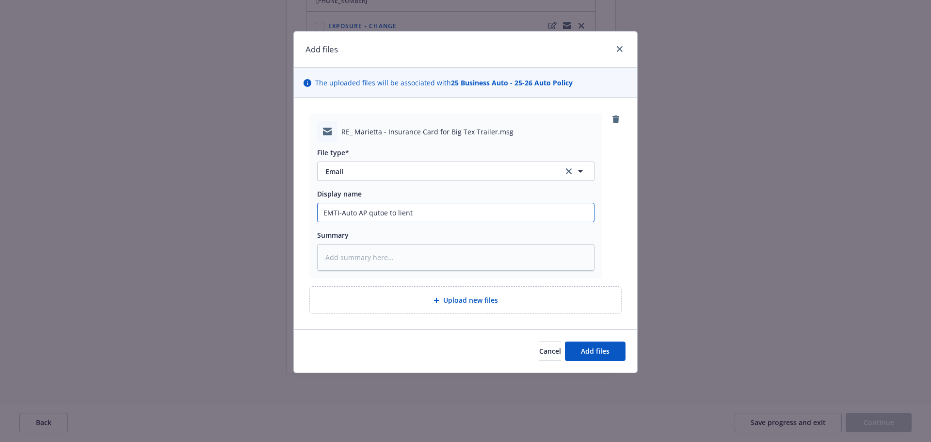
click at [424, 207] on input "EMTI-Auto AP qutoe to lient" at bounding box center [455, 212] width 276 height 18
type textarea "x"
type input "EMTI-Auto AP qutoe to lient"
type textarea "x"
type input "EMTI-Auto AP qutoe to lien"
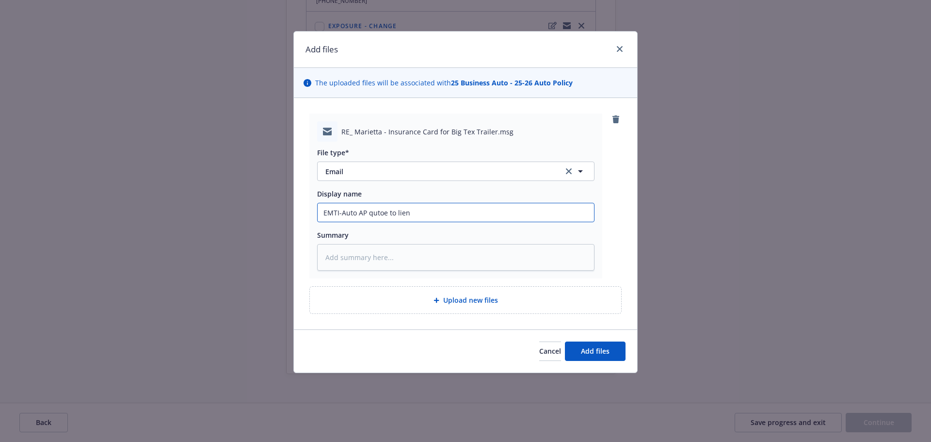
type textarea "x"
type input "EMTI-Auto AP qutoe to lie"
type textarea "x"
type input "EMTI-Auto AP qutoe to li"
type textarea "x"
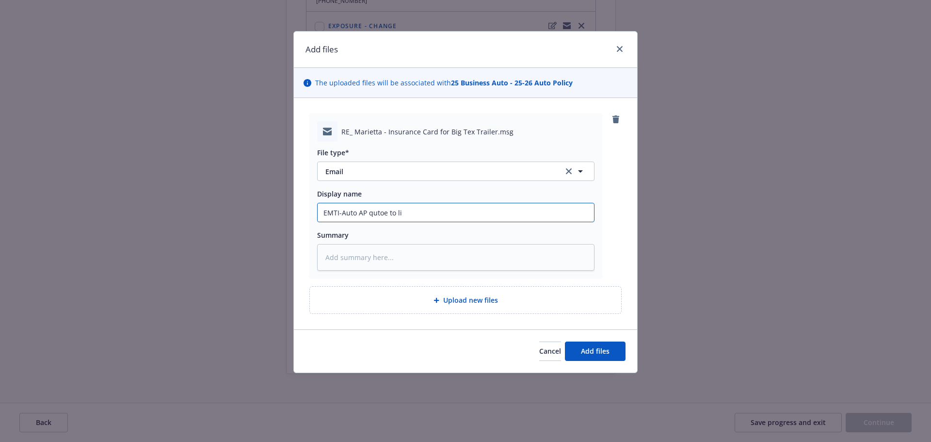
type input "EMTI-Auto AP qutoe to l"
type textarea "x"
type input "EMTI-Auto AP qutoe to"
type textarea "x"
type input "EMTI-Auto AP qutoe to c"
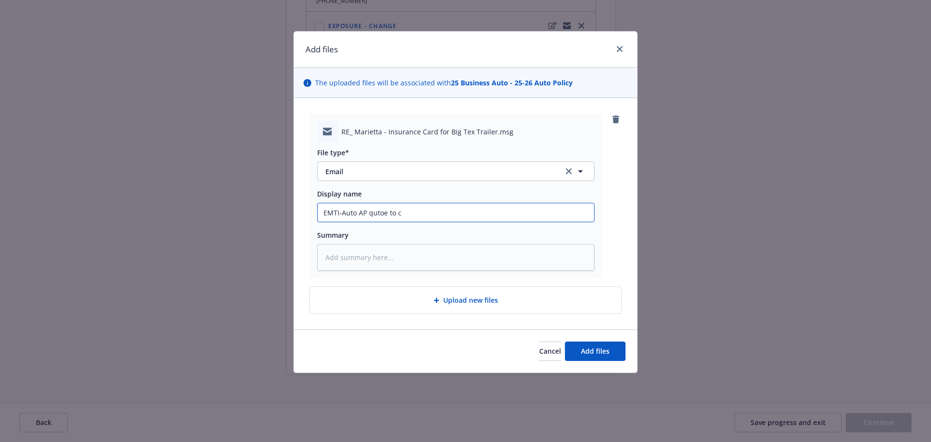
type textarea "x"
type input "EMTI-Auto AP qutoe to cl"
type textarea "x"
type input "EMTI-Auto AP qutoe to c"
type textarea "x"
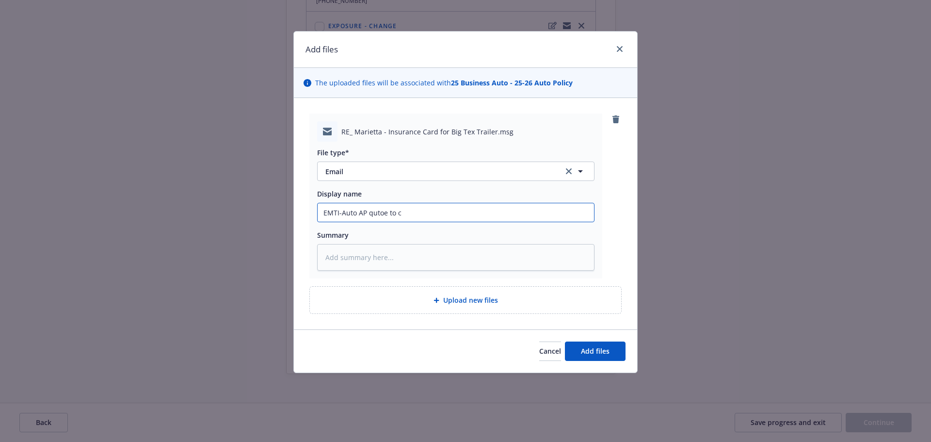
type input "EMTI-Auto AP qutoe to"
type textarea "x"
type input "EMTI-Auto AP qutoe t"
type textarea "x"
type input "EMTI-Auto AP qutoe"
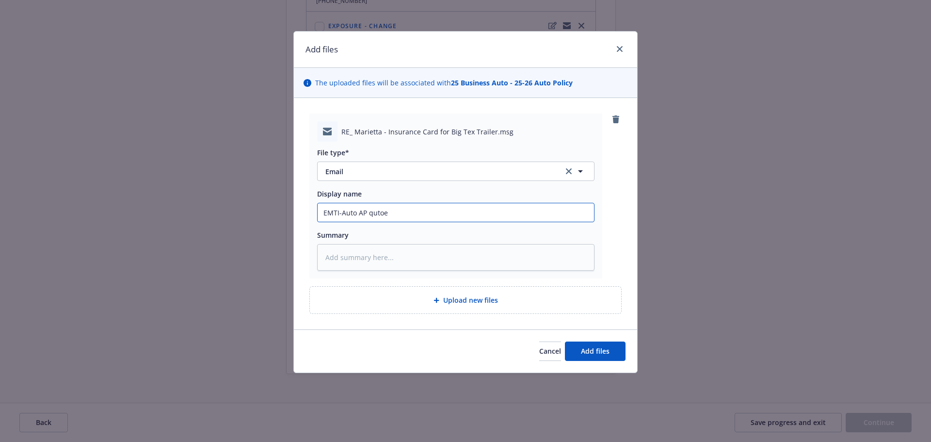
type textarea "x"
type input "EMTI-Auto AP qutoe"
type textarea "x"
type input "EMTI-Auto AP quto"
type textarea "x"
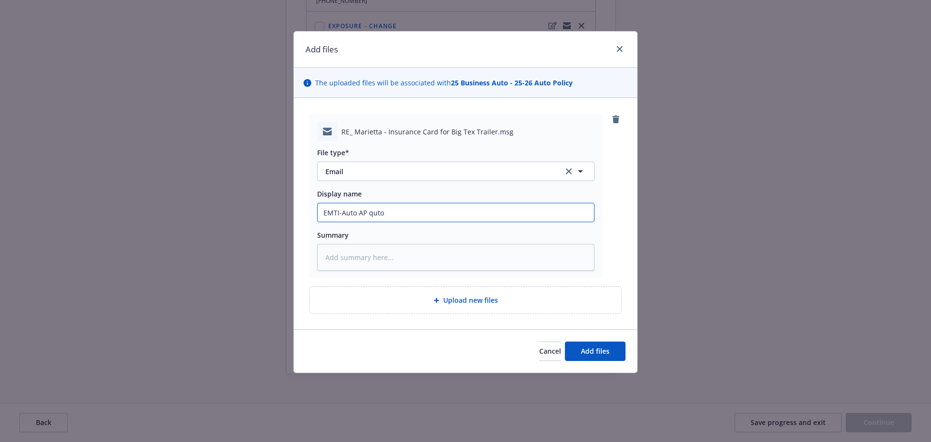
type input "EMTI-Auto AP qut"
type textarea "x"
type input "EMTI-Auto AP qu"
type textarea "x"
type input "EMTI-Auto AP quo"
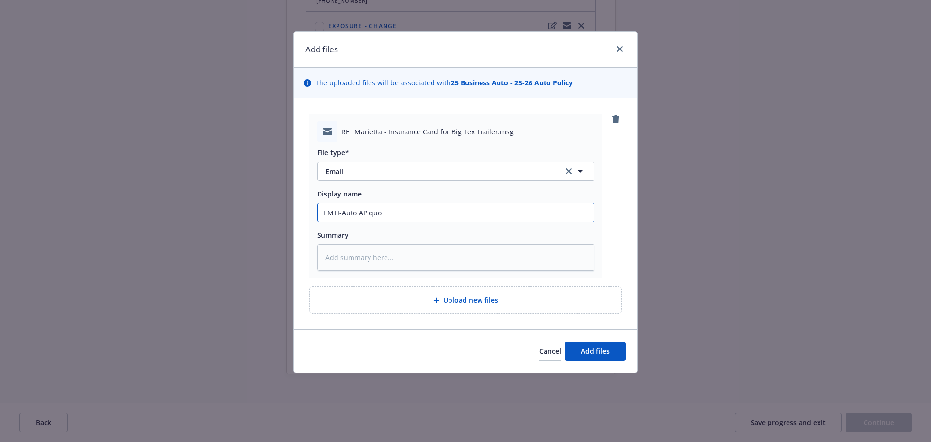
type textarea "x"
type input "EMTI-Auto AP quot"
type textarea "x"
type input "EMTI-Auto AP quote"
type textarea "x"
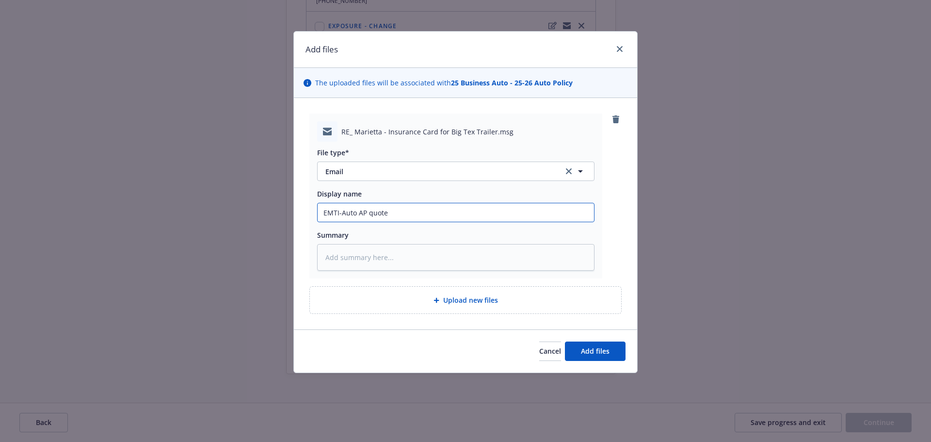
type input "EMTI-Auto AP quote"
type textarea "x"
type input "EMTI-Auto AP quote t"
type textarea "x"
type input "EMTI-Auto AP quote to"
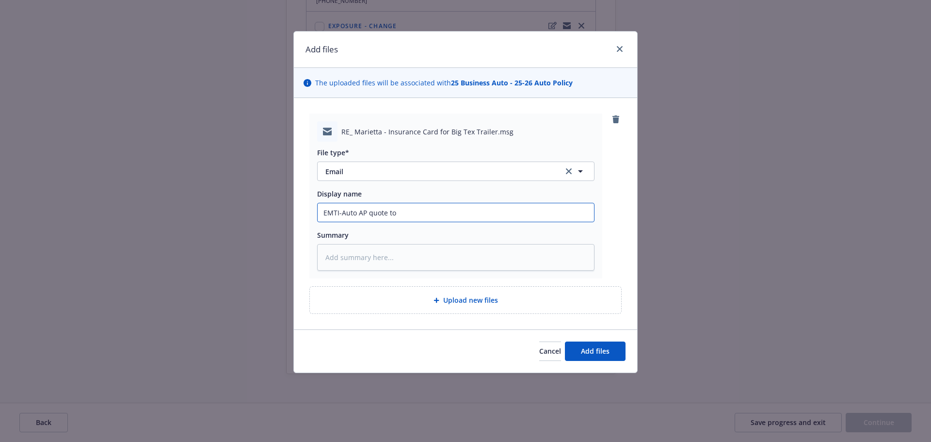
type textarea "x"
type input "EMTI-Auto AP quote to"
type textarea "x"
type input "EMTI-Auto AP quote to c"
type textarea "x"
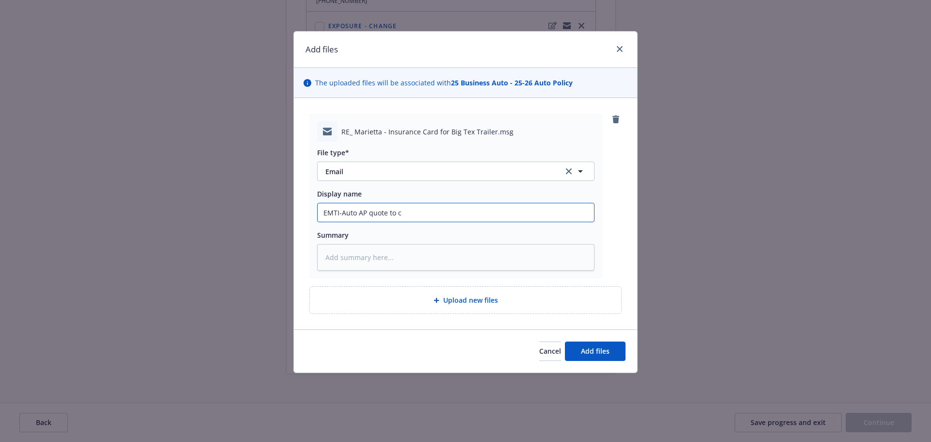
type input "EMTI-Auto AP quote to cl"
type textarea "x"
type input "EMTI-Auto AP quote to cli"
type textarea "x"
type input "EMTI-Auto AP quote to clie"
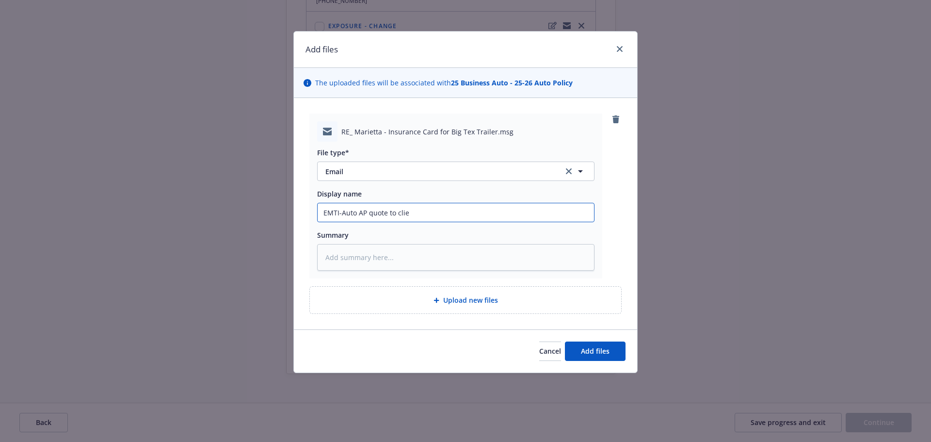
type textarea "x"
type input "EMTI-Auto AP quote to client"
type textarea "x"
type input "EMTI-Auto AP quote to client"
click at [486, 211] on input "EMTI-Auto AP quote to client" at bounding box center [455, 212] width 276 height 18
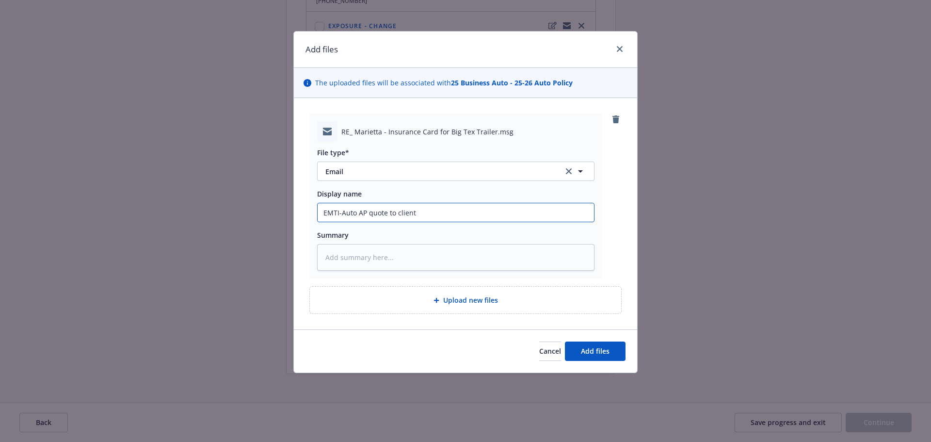
paste input "two below trailers to the auto policy for both liability and physical damage fo…"
type textarea "x"
type input "EMTI-Auto AP quote to client two below trailers to the auto policy for both lia…"
click at [593, 348] on span "Add files" at bounding box center [595, 350] width 29 height 9
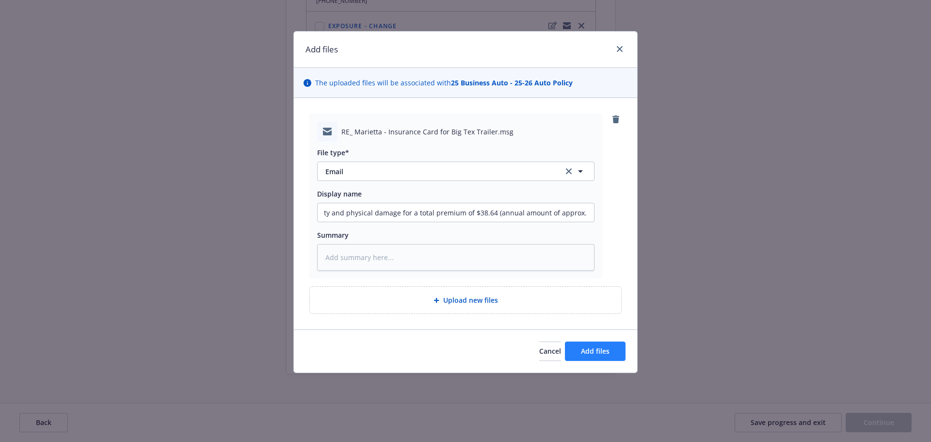
scroll to position [0, 0]
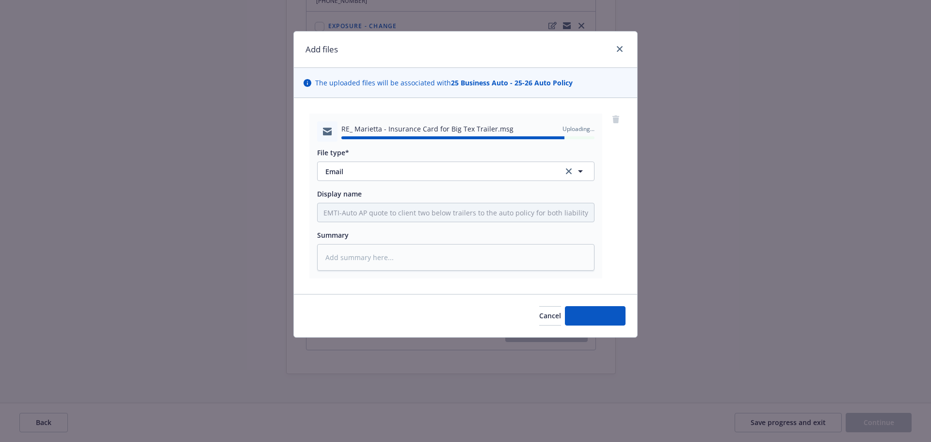
type textarea "x"
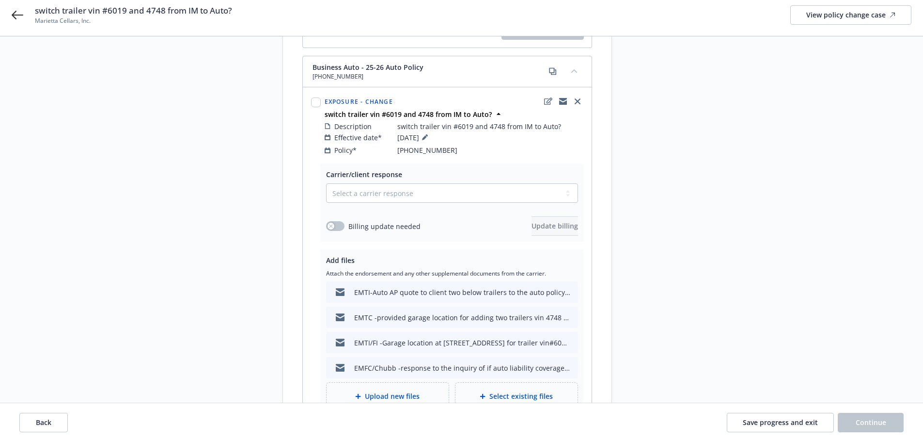
scroll to position [481, 0]
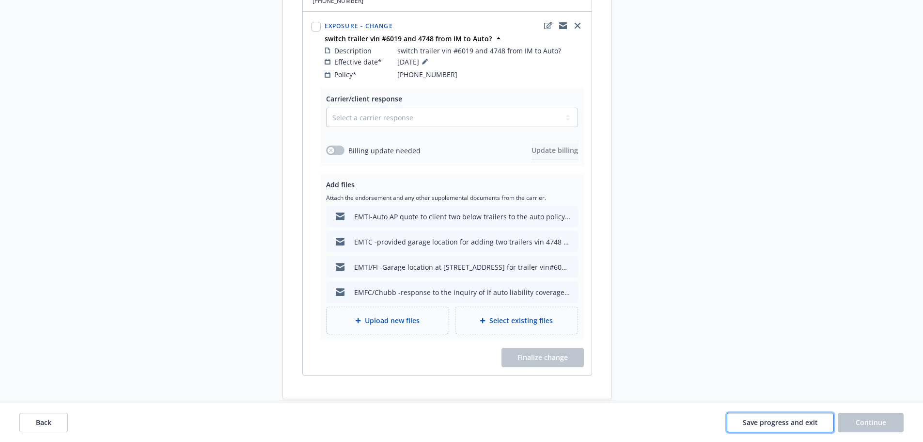
click at [769, 421] on span "Save progress and exit" at bounding box center [780, 421] width 75 height 9
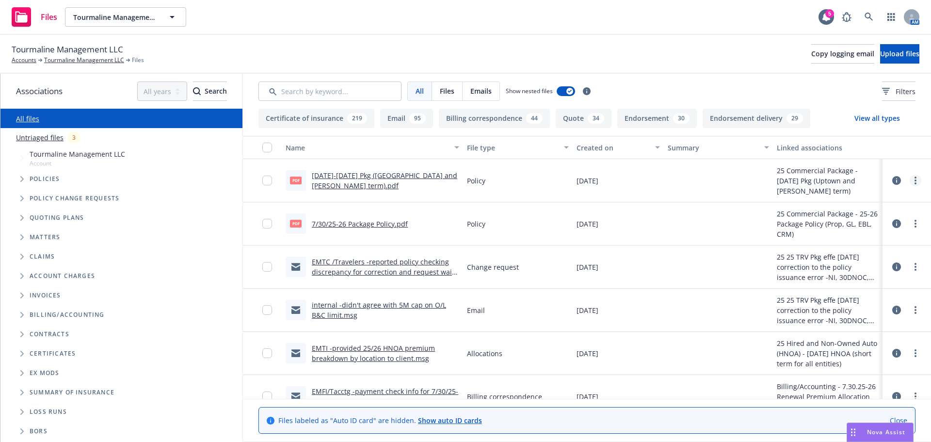
click at [909, 180] on link "more" at bounding box center [915, 180] width 12 height 12
click at [892, 179] on icon at bounding box center [896, 180] width 9 height 9
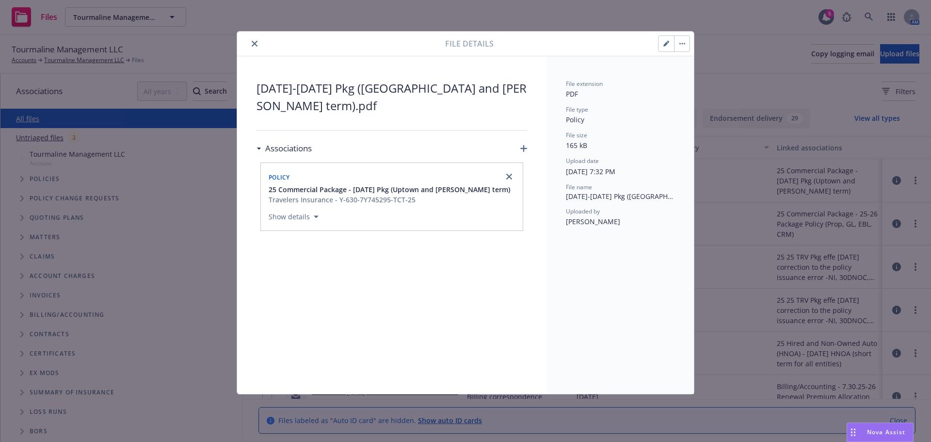
click at [661, 44] on button "button" at bounding box center [666, 44] width 16 height 16
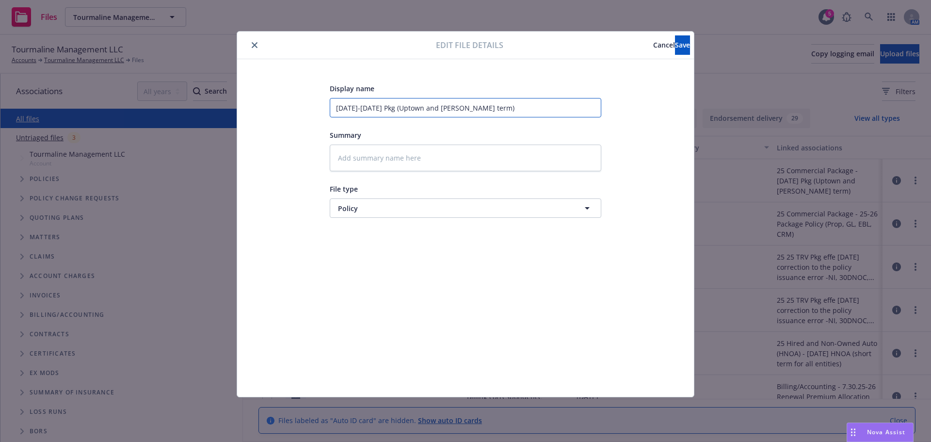
click at [395, 110] on input "8/23/25-7/30/26 Pkg (Uptown and Fletcher -short term)" at bounding box center [465, 107] width 271 height 19
drag, startPoint x: 389, startPoint y: 108, endPoint x: 401, endPoint y: 110, distance: 12.3
click at [401, 110] on input "8/23/25-7/30/26 Pkg (Uptown and Fletcher -short term)" at bounding box center [465, 107] width 271 height 19
type textarea "x"
type input "8/23/25-7/30/26 A(Uptown and Fletcher -short term)"
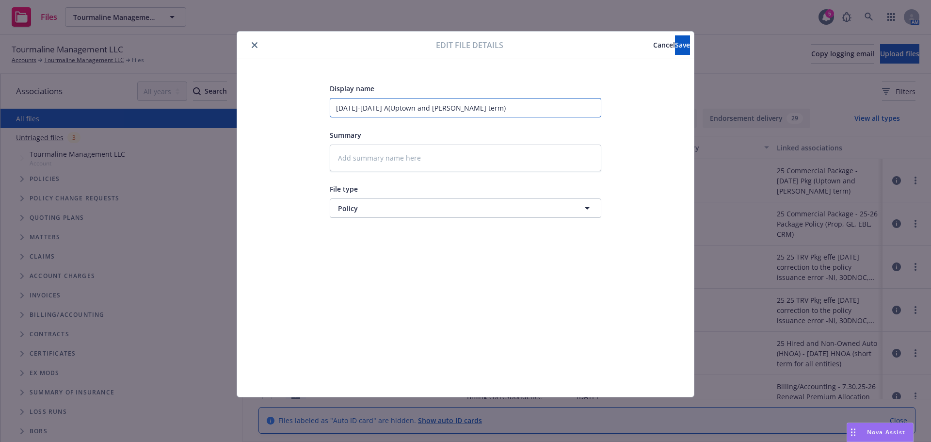
type textarea "x"
type input "8/23/25-7/30/26 Au(Uptown and Fletcher -short term)"
type textarea "x"
type input "8/23/25-7/30/26 Aut(Uptown and Fletcher -short term)"
type textarea "x"
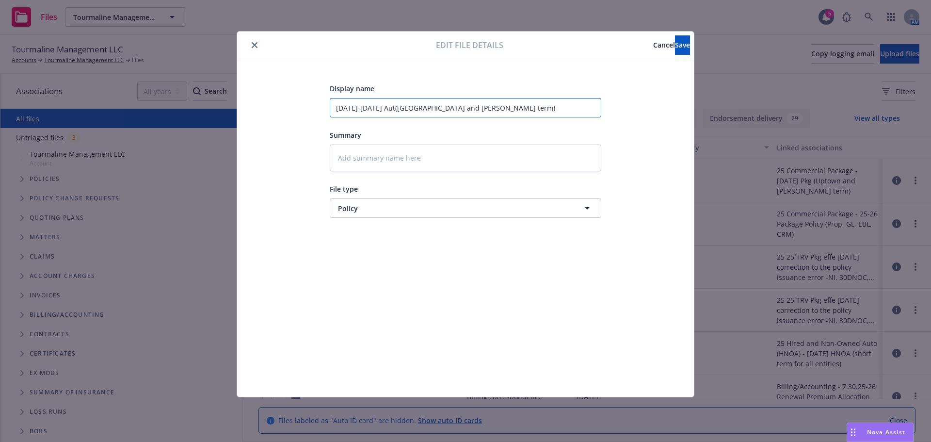
type input "8/23/25-7/30/26 Auto(Uptown and Fletcher -short term)"
type textarea "x"
type input "8/23/25-7/30/26 Auto (Uptown and Fletcher -short term)"
type textarea "x"
type input "8/23/25-7/30/26 Auto ((Uptown and Fletcher -short term)"
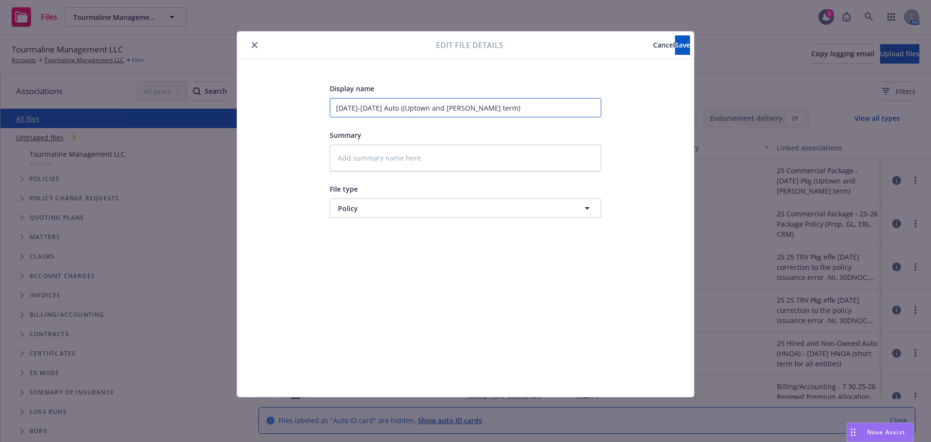
type textarea "x"
type input "8/23/25-7/30/26 Auto (N(Uptown and Fletcher -short term)"
type textarea "x"
type input "8/23/25-7/30/26 Auto ((Uptown and Fletcher -short term)"
type textarea "x"
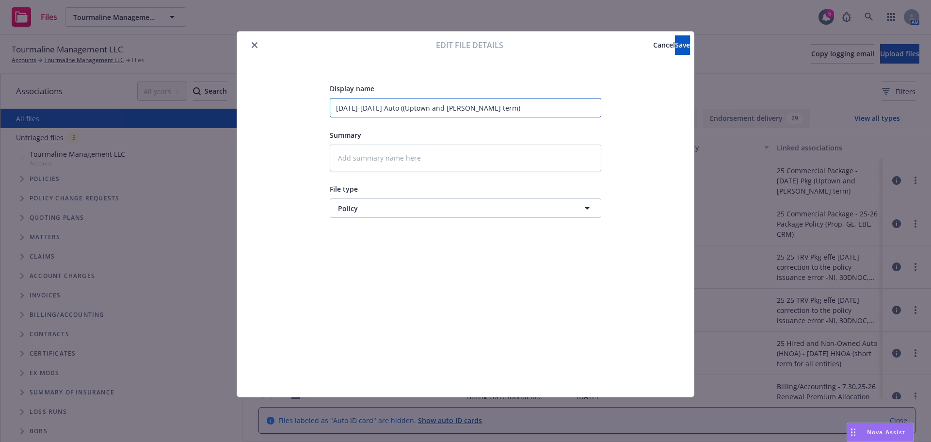
type input "8/23/25-7/30/26 Auto (H(Uptown and Fletcher -short term)"
type textarea "x"
type input "8/23/25-7/30/26 Auto (HN(Uptown and Fletcher -short term)"
type textarea "x"
type input "8/23/25-7/30/26 Auto (HNO(Uptown and Fletcher -short term)"
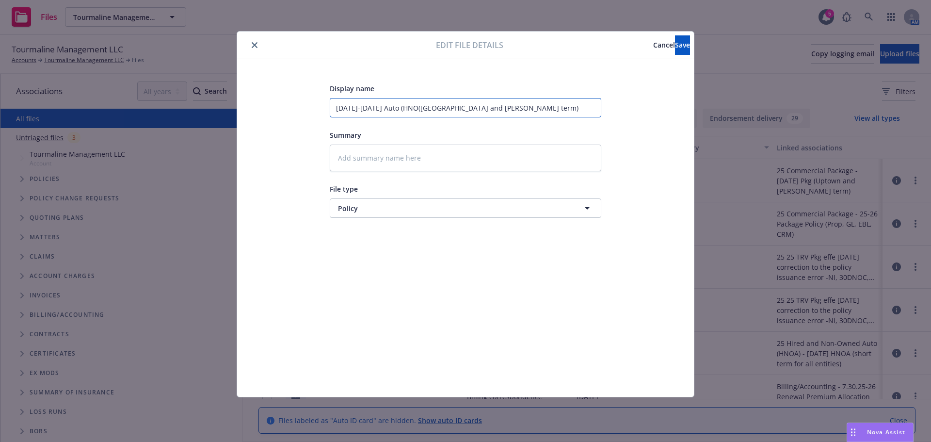
type textarea "x"
type input "8/23/25-7/30/26 Auto (HNOA(Uptown and Fletcher -short term)"
type textarea "x"
type input "8/23/25-7/30/26 Auto (HNOA)(Uptown and Fletcher -short term)"
type textarea "x"
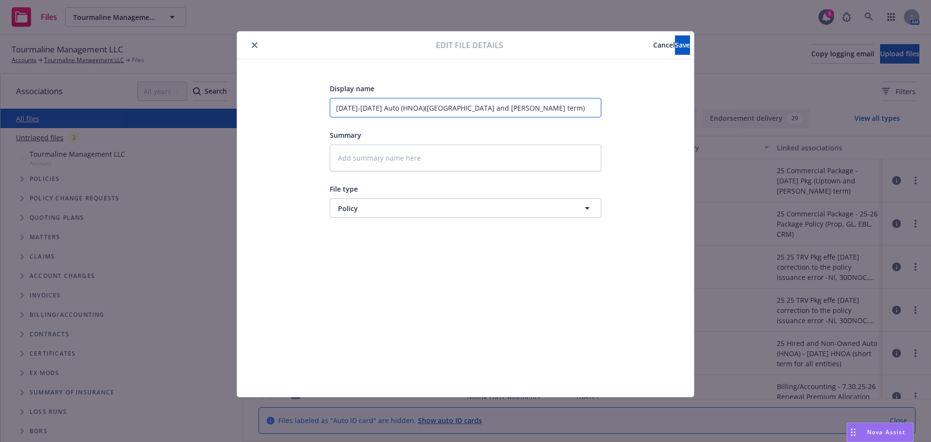
type input "8/23/25-7/30/26 Auto (HNOA) (Uptown and Fletcher -short term)"
drag, startPoint x: 434, startPoint y: 107, endPoint x: 536, endPoint y: 108, distance: 101.8
click at [536, 108] on input "8/23/25-7/30/26 Auto (HNOA) (Uptown and Fletcher -short term)" at bounding box center [465, 107] width 271 height 19
type textarea "x"
type input "8/23/25-7/30/26 Auto (HNOA) (A)"
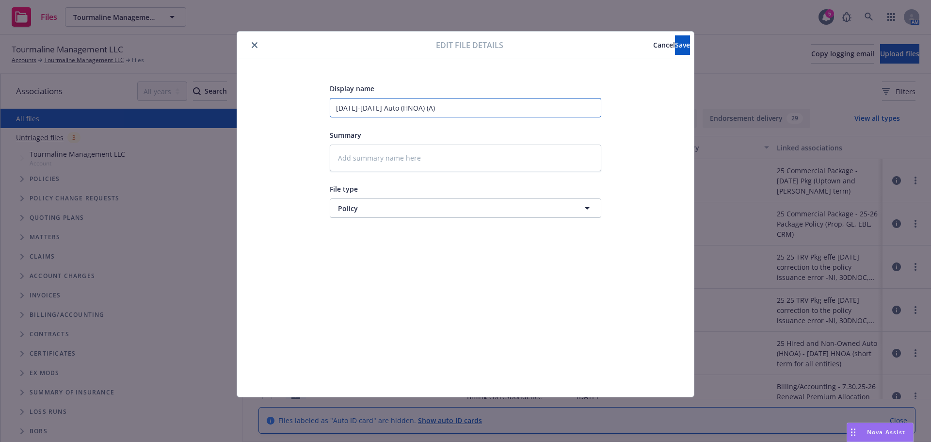
type textarea "x"
type input "8/23/25-7/30/26 Auto (HNOA) (Al)"
type textarea "x"
type input "8/23/25-7/30/26 Auto (HNOA) (All)"
type textarea "x"
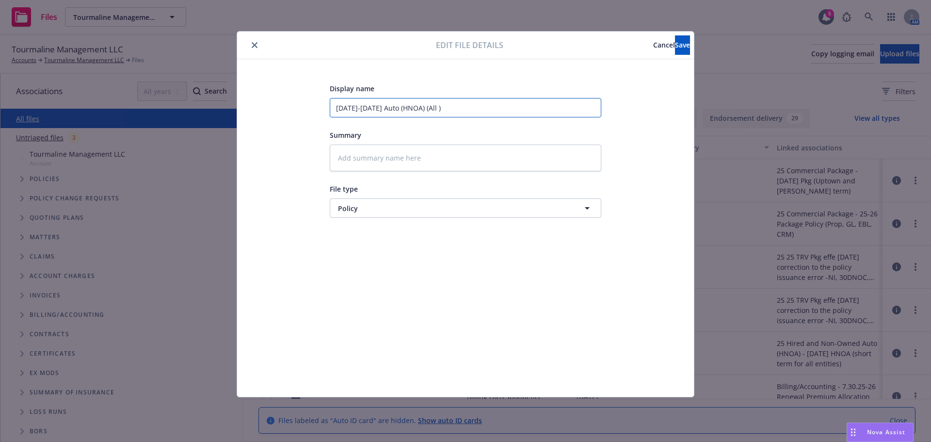
type input "8/23/25-7/30/26 Auto (HNOA) (All E)"
type textarea "x"
type input "8/23/25-7/30/26 Auto (HNOA) (All En)"
type textarea "x"
type input "8/23/25-7/30/26 Auto (HNOA) (All Ent)"
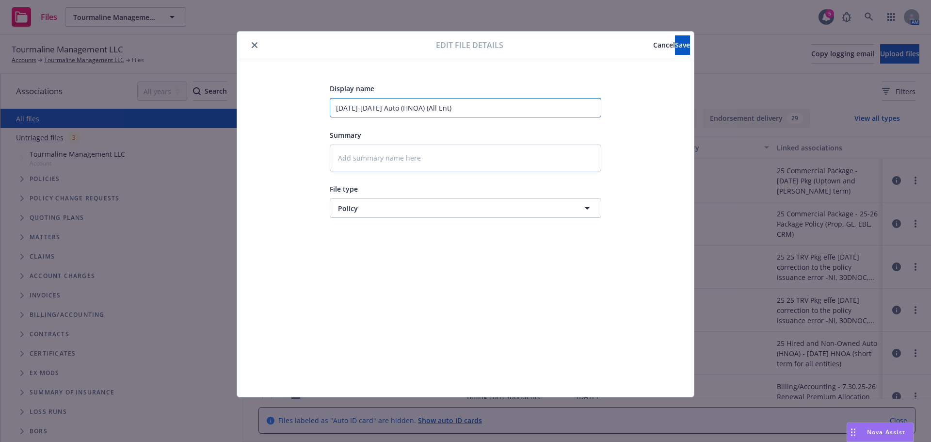
type textarea "x"
type input "8/23/25-7/30/26 Auto (HNOA) (All Enti)"
type textarea "x"
type input "8/23/25-7/30/26 Auto (HNOA) (All Entit)"
type textarea "x"
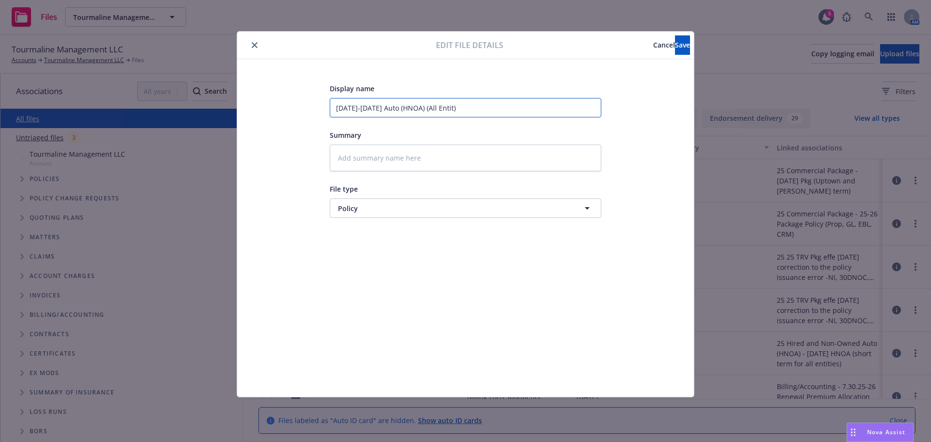
type input "8/23/25-7/30/26 Auto (HNOA) (All Entiti)"
type textarea "x"
type input "8/23/25-7/30/26 Auto (HNOA) (All Entitie)"
type textarea "x"
type input "8/23/25-7/30/26 Auto (HNOA) (All Entities)"
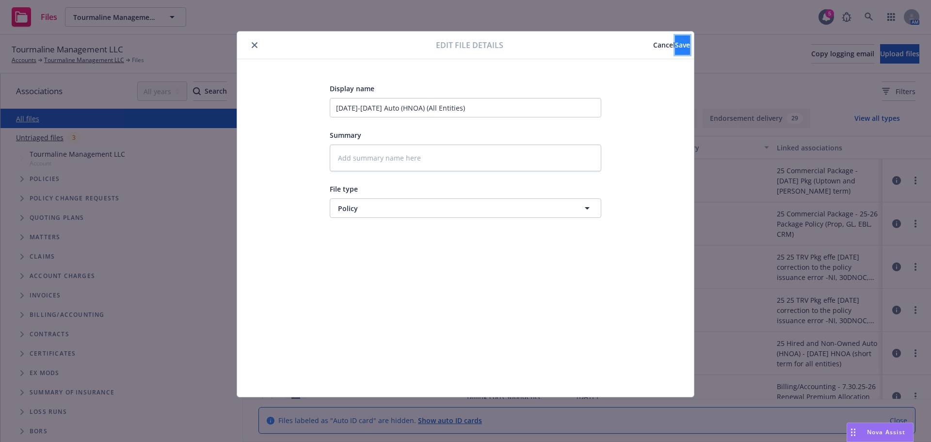
click at [675, 47] on button "Save" at bounding box center [682, 44] width 15 height 19
type textarea "x"
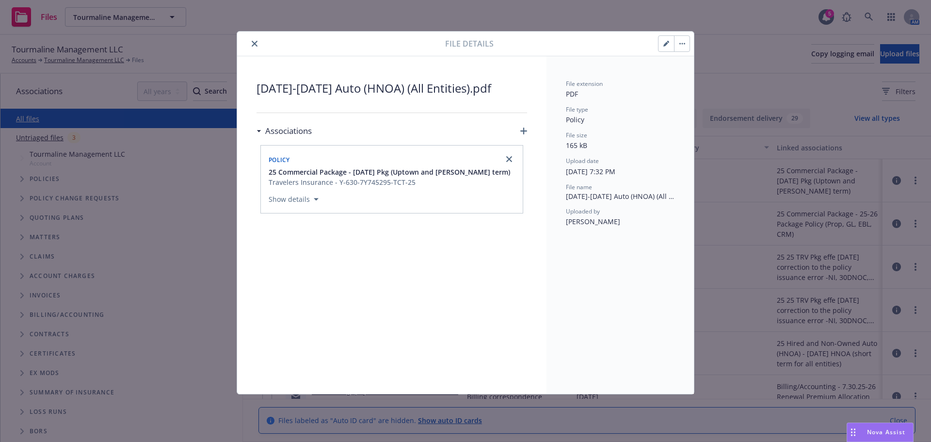
click at [254, 40] on button "close" at bounding box center [255, 44] width 12 height 12
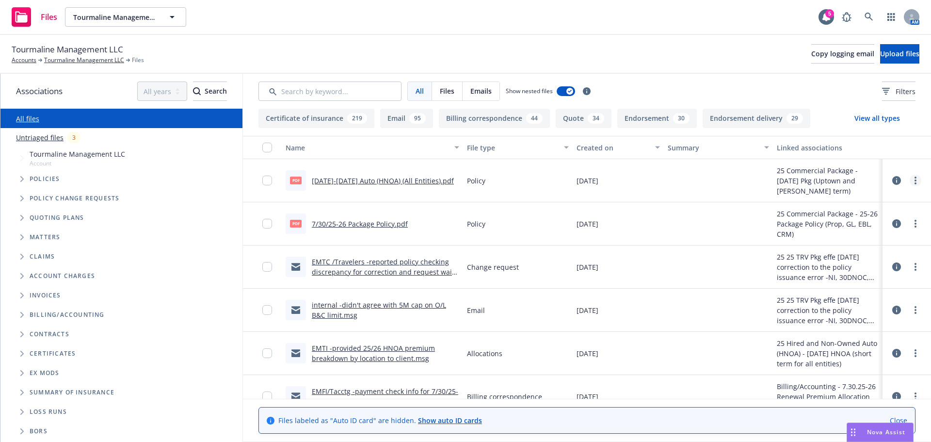
click at [909, 181] on link "more" at bounding box center [915, 180] width 12 height 12
click at [868, 256] on link "Update associations" at bounding box center [865, 258] width 96 height 19
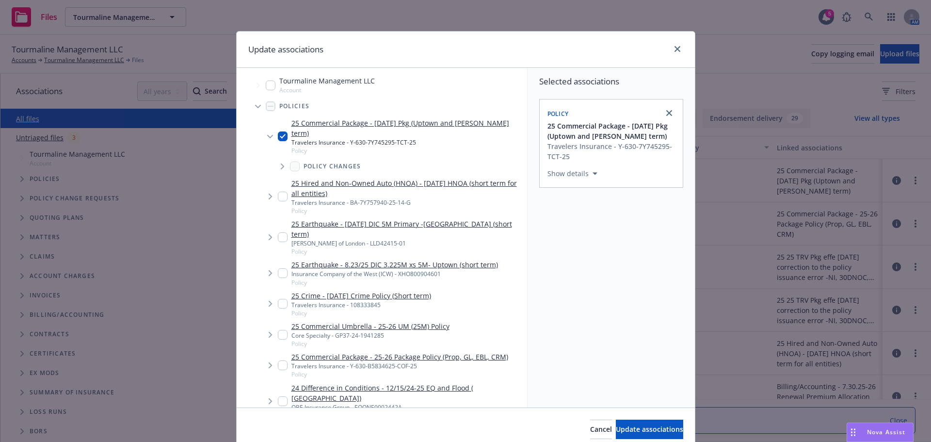
click at [279, 134] on input "Tree Example" at bounding box center [283, 136] width 10 height 10
checkbox input "false"
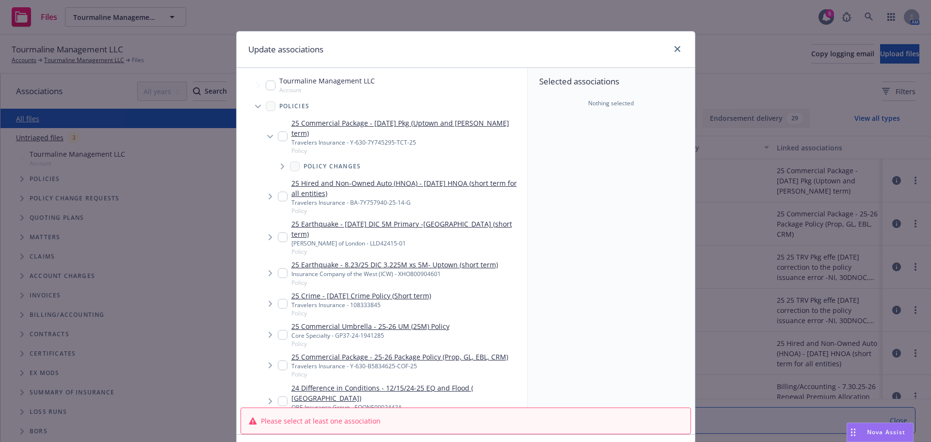
click at [282, 194] on input "Tree Example" at bounding box center [283, 196] width 10 height 10
checkbox input "true"
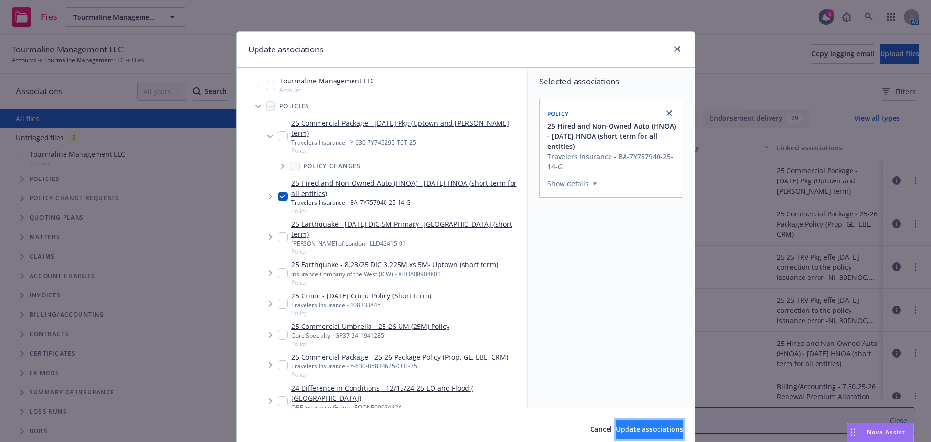
click at [616, 426] on button "Update associations" at bounding box center [649, 428] width 67 height 19
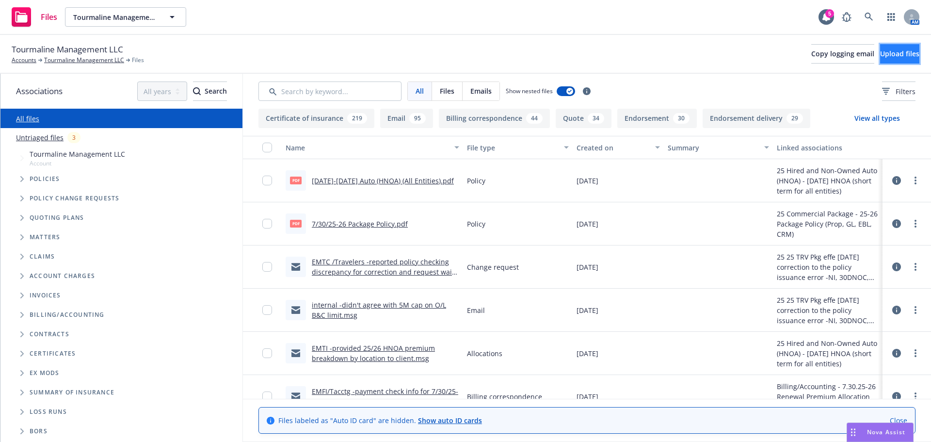
click at [896, 55] on span "Upload files" at bounding box center [899, 53] width 39 height 9
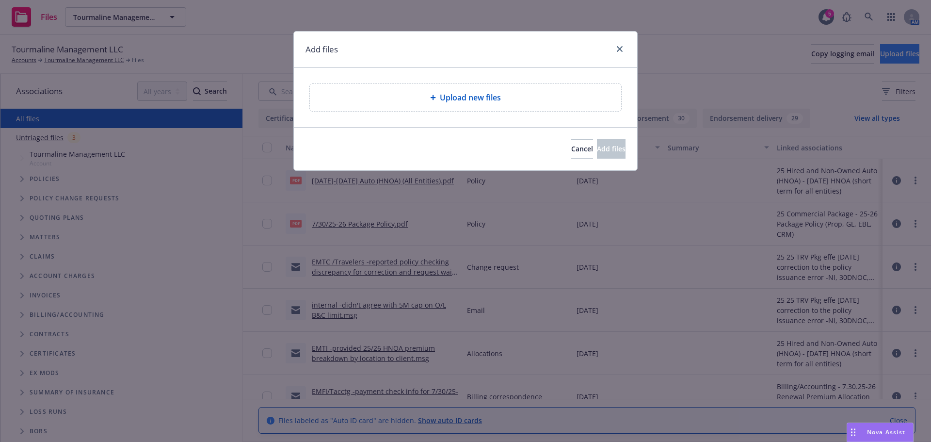
type textarea "x"
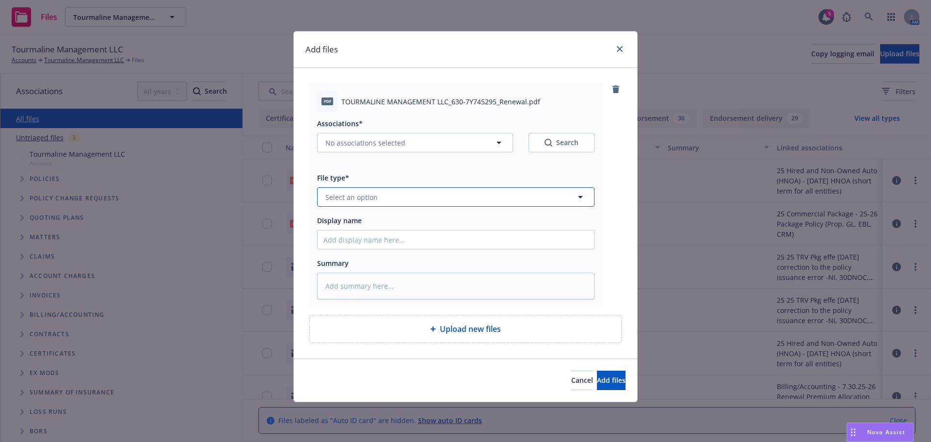
click at [364, 199] on span "Select an option" at bounding box center [351, 197] width 52 height 10
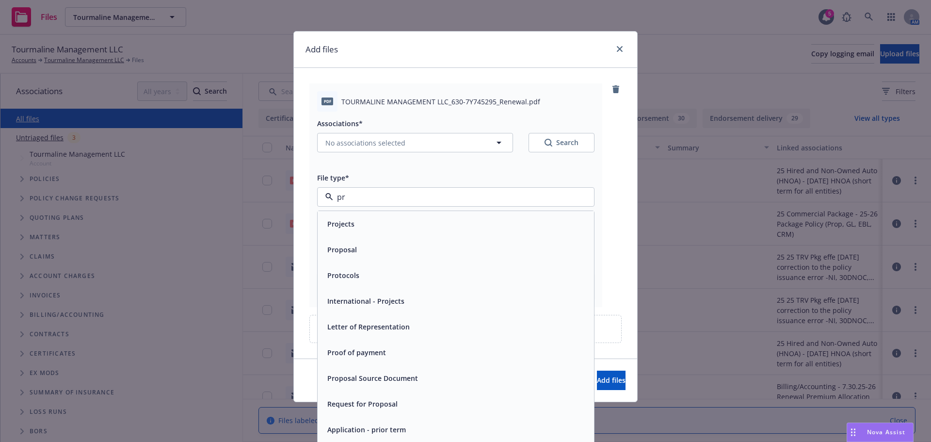
type input "p"
type input "poli"
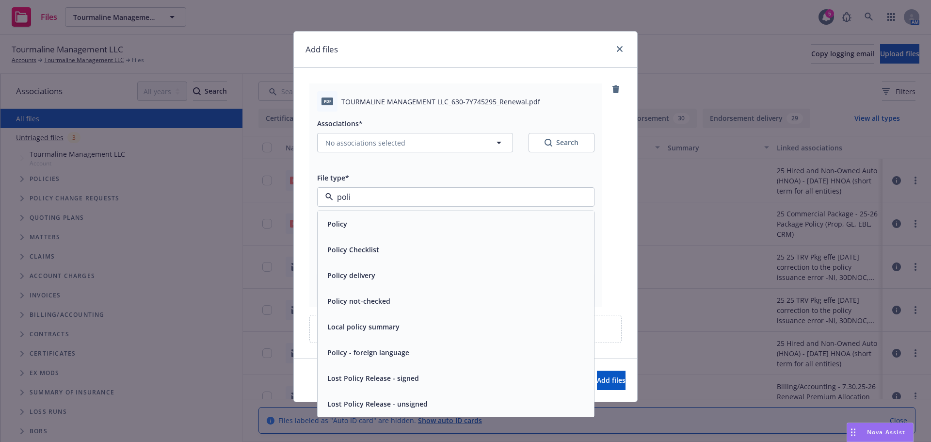
click at [348, 222] on div "Policy" at bounding box center [336, 224] width 26 height 14
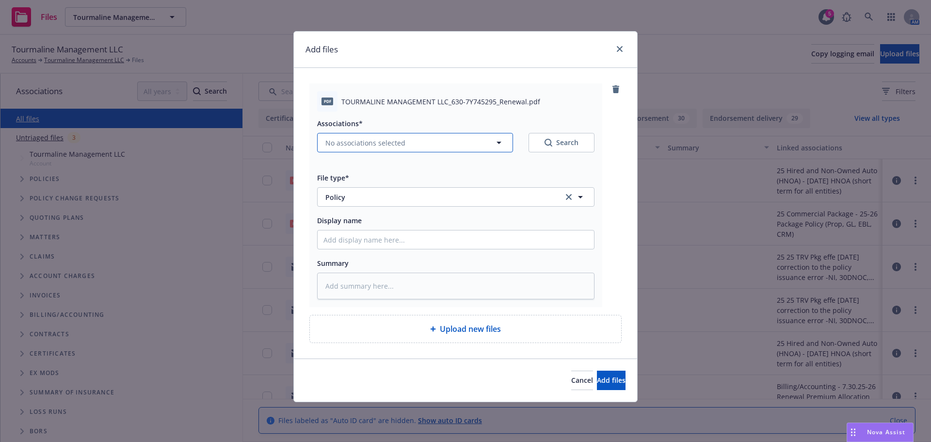
click at [497, 143] on icon "button" at bounding box center [498, 143] width 5 height 2
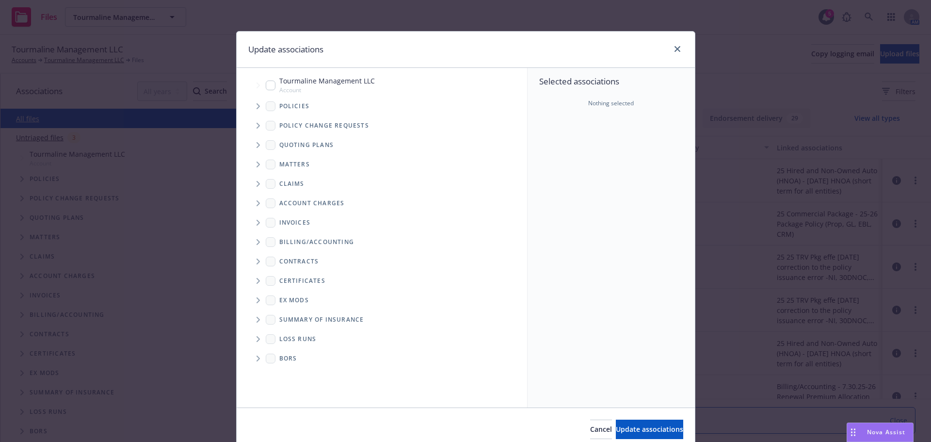
type textarea "x"
click at [256, 108] on icon "Tree Example" at bounding box center [258, 106] width 4 height 6
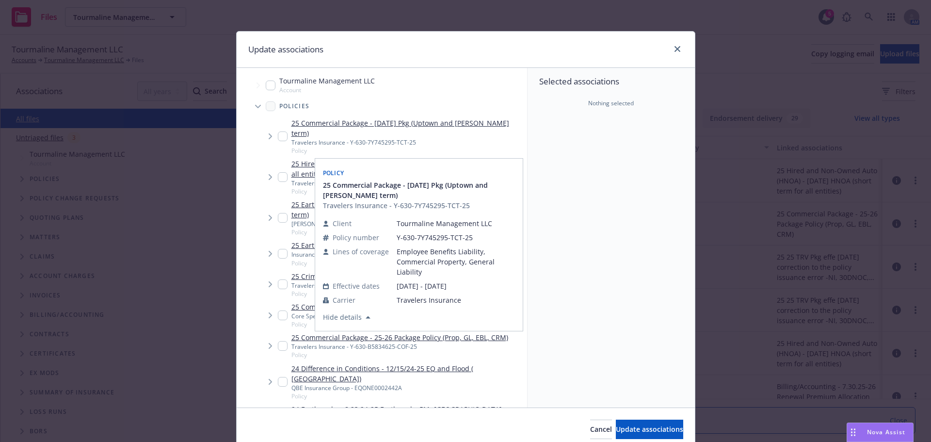
click at [278, 137] on input "Tree Example" at bounding box center [283, 136] width 10 height 10
checkbox input "true"
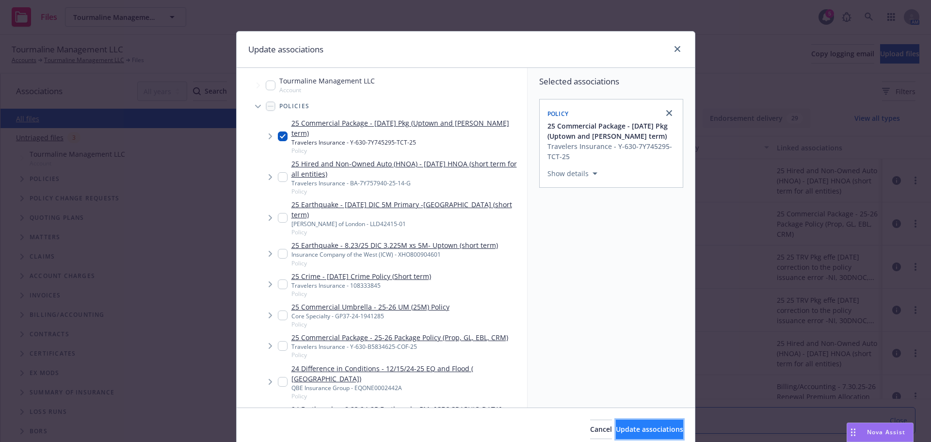
click at [616, 431] on span "Update associations" at bounding box center [649, 428] width 67 height 9
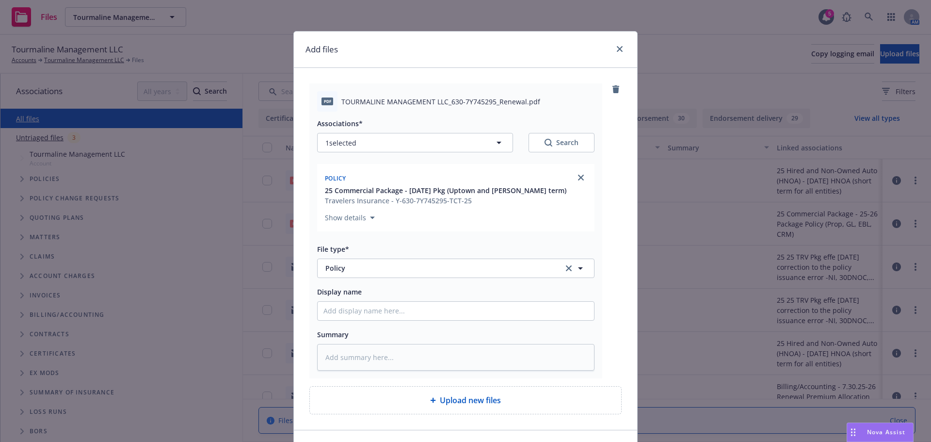
drag, startPoint x: 565, startPoint y: 190, endPoint x: 406, endPoint y: 195, distance: 158.6
click at [406, 195] on div "25 Commercial Package - 8/23/25 Pkg (Uptown and Fletcher -short term) Travelers…" at bounding box center [456, 195] width 266 height 20
copy span "8/23/25 Pkg (Uptown and Fletcher -short term)"
click at [336, 304] on input "Display name" at bounding box center [455, 310] width 276 height 18
paste input "8/23/25 Pkg (Uptown and Fletcher -short term)"
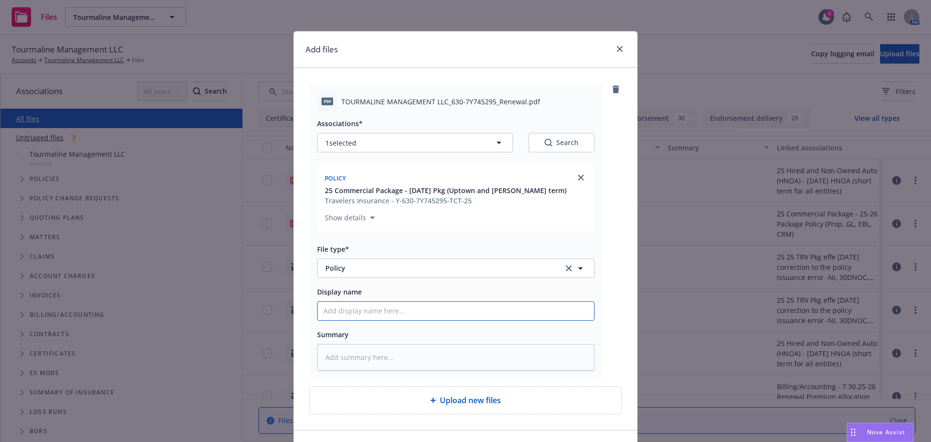
type textarea "x"
type input "8/23/25 Pkg (Uptown and Fletcher -short term)"
click at [343, 311] on input "8/23/25 Pkg (Uptown and Fletcher -short term)" at bounding box center [455, 310] width 276 height 18
type textarea "x"
type input "8/23/25- Pkg (Uptown and Fletcher -short term)"
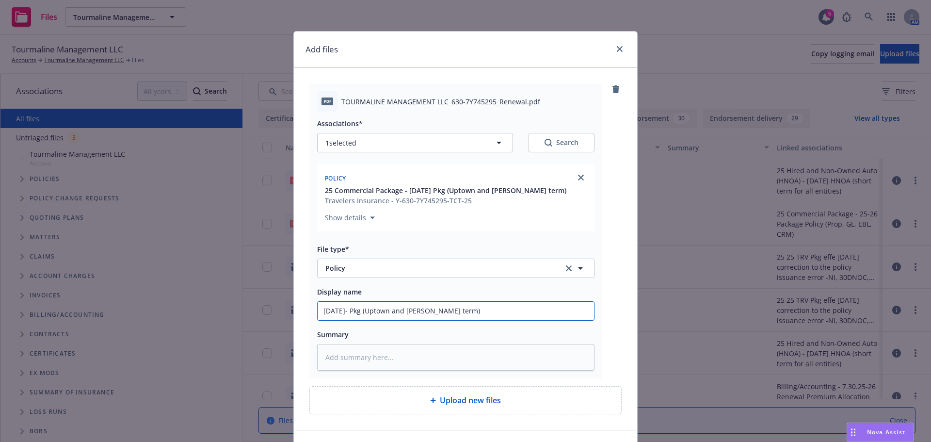
type textarea "x"
type input "8/23/25-7 Pkg (Uptown and Fletcher -short term)"
type textarea "x"
type input "8/23/25-7. Pkg (Uptown and Fletcher -short term)"
type textarea "x"
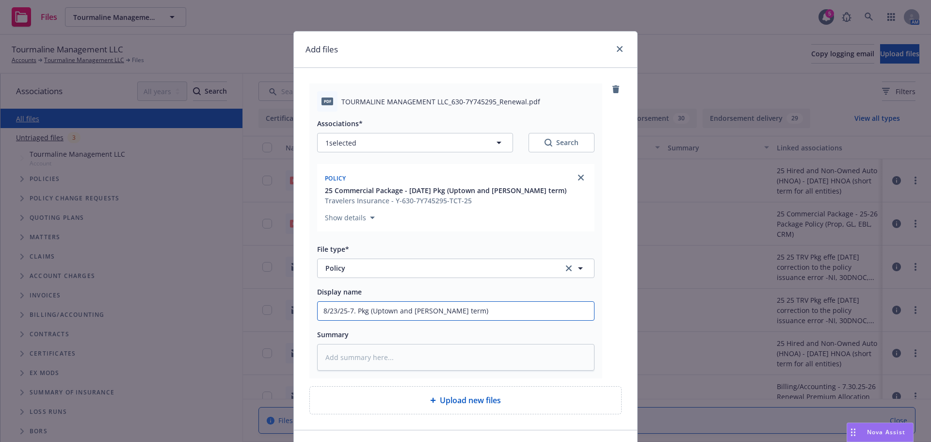
type input "8/23/25-7.3 Pkg (Uptown and Fletcher -short term)"
type textarea "x"
type input "8/23/25-7.30 Pkg (Uptown and Fletcher -short term)"
type textarea "x"
type input "8/23/25-7.30. Pkg (Uptown and Fletcher -short term)"
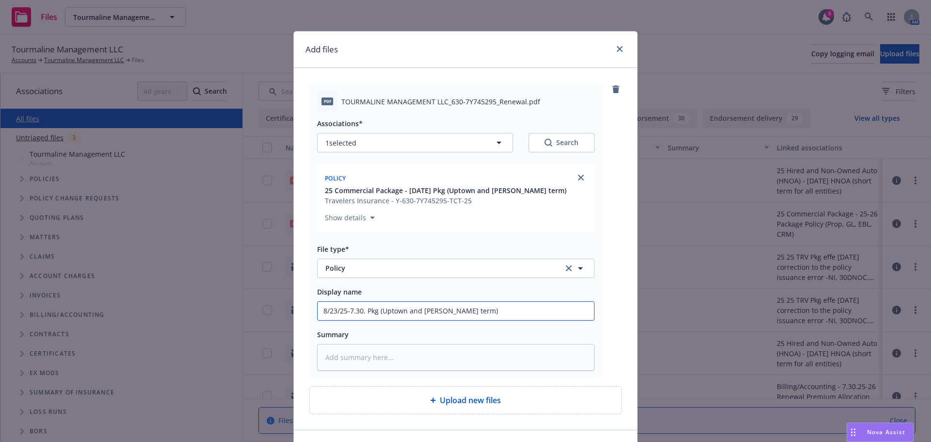
type textarea "x"
type input "8/23/25-7.30.2 Pkg (Uptown and Fletcher -short term)"
type textarea "x"
type input "8/23/25-7.30.25 Pkg (Uptown and Fletcher -short term)"
drag, startPoint x: 365, startPoint y: 309, endPoint x: 370, endPoint y: 311, distance: 5.4
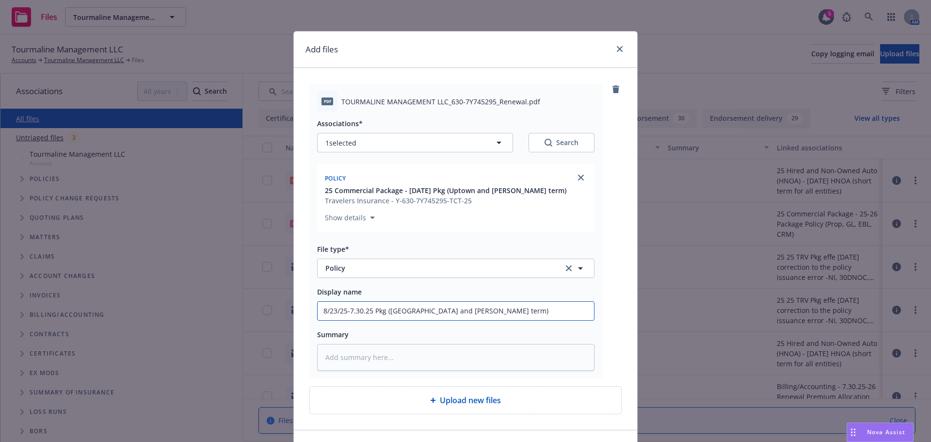
click at [370, 311] on input "8/23/25-7.30.25 Pkg (Uptown and Fletcher -short term)" at bounding box center [455, 310] width 276 height 18
type textarea "x"
type input "8/23/25-7.30.26Pkg (Uptown and Fletcher -short term)"
drag, startPoint x: 347, startPoint y: 313, endPoint x: 307, endPoint y: 312, distance: 39.3
click at [309, 312] on div "pdf TOURMALINE MANAGEMENT LLC_630-7Y745295_Renewal.pdf Associations* 1 selected…" at bounding box center [455, 230] width 293 height 295
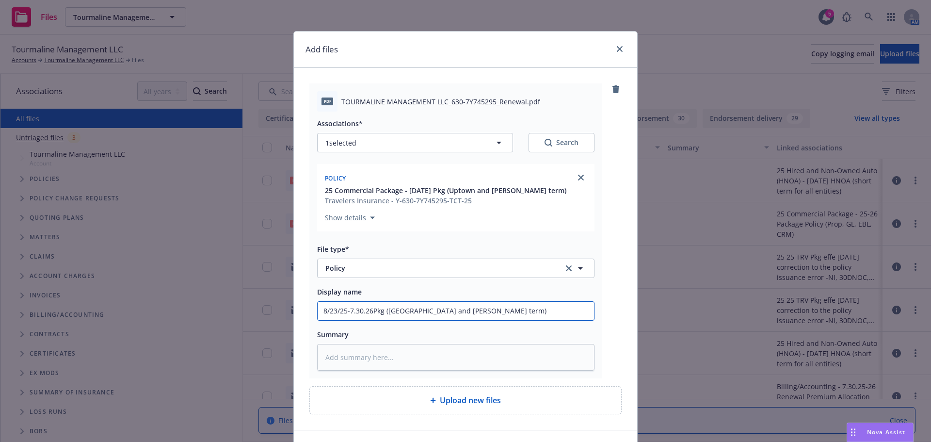
type textarea "x"
type input "87.30.26Pkg (Uptown and Fletcher -short term)"
type textarea "x"
type input "8.7.30.26Pkg (Uptown and Fletcher -short term)"
type textarea "x"
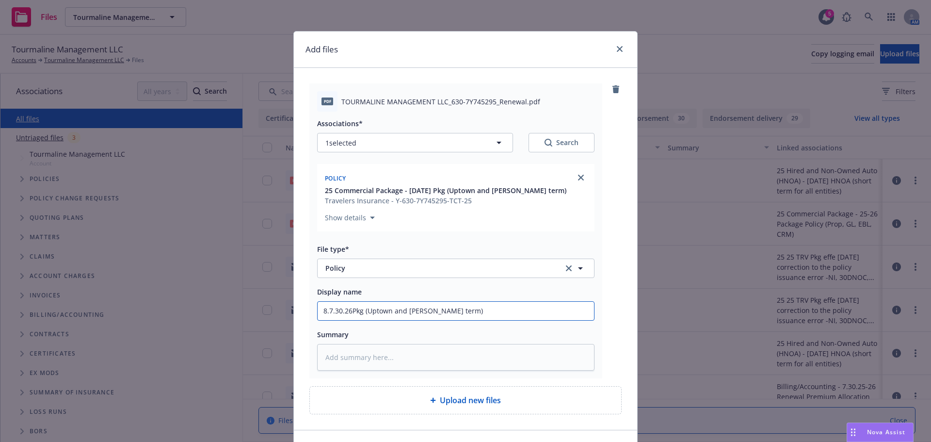
type input "8.27.30.26Pkg (Uptown and Fletcher -short term)"
type textarea "x"
type input "8.237.30.26Pkg (Uptown and Fletcher -short term)"
type textarea "x"
type input "8.23.7.30.26Pkg (Uptown and Fletcher -short term)"
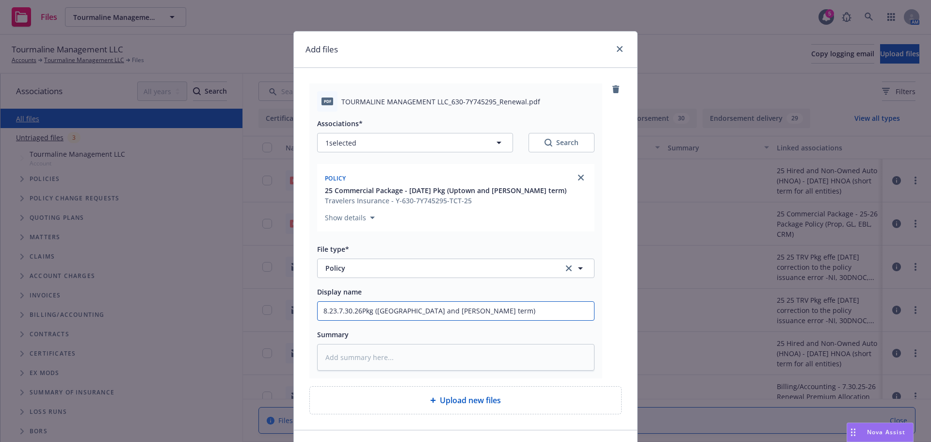
type textarea "x"
type input "8.23.27.30.26Pkg (Uptown and Fletcher -short term)"
type textarea "x"
type input "8.23.257.30.26Pkg (Uptown and Fletcher -short term)"
type textarea "x"
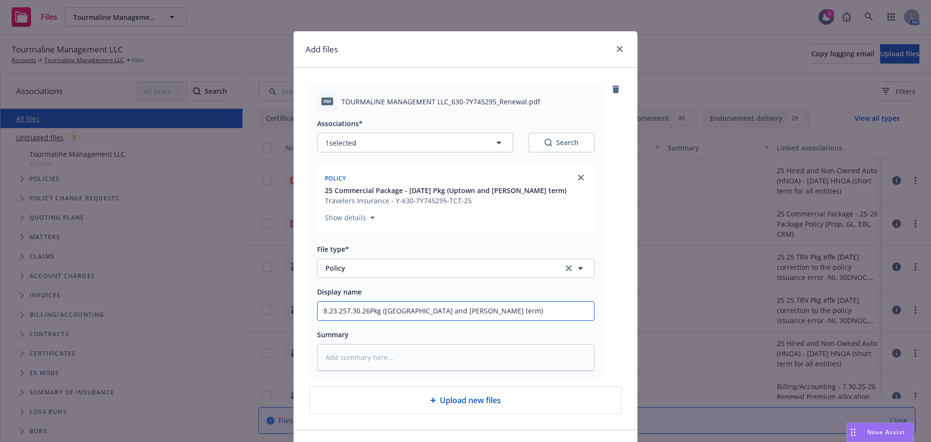
type input "8.23.25-7.30.26Pkg (Uptown and Fletcher -short term)"
type textarea "x"
type input "8.23.25- 7.30.26Pkg (Uptown and Fletcher -short term)"
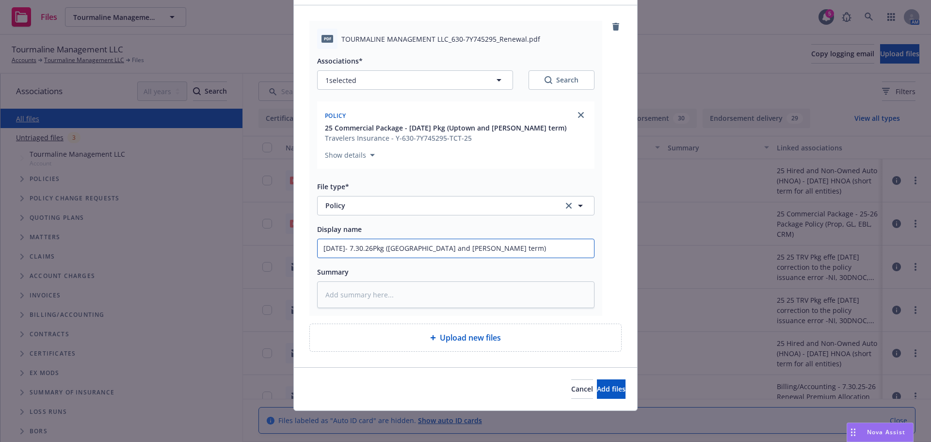
click at [370, 248] on input "8.23.25- 7.30.26Pkg (Uptown and Fletcher -short term)" at bounding box center [455, 248] width 276 height 18
type textarea "x"
type input "8.23.25- 7.30.26 Pkg (Uptown and Fletcher -short term)"
click at [597, 387] on span "Add files" at bounding box center [611, 388] width 29 height 9
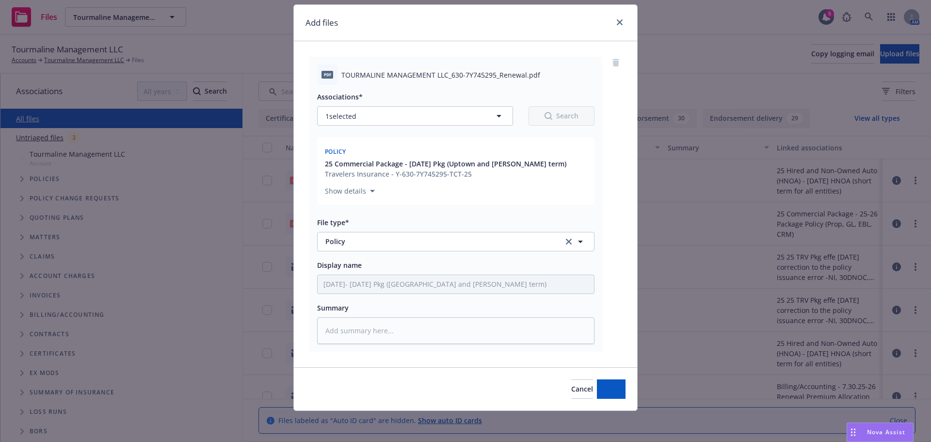
scroll to position [27, 0]
type textarea "x"
